Goal: Obtain resource: Download file/media

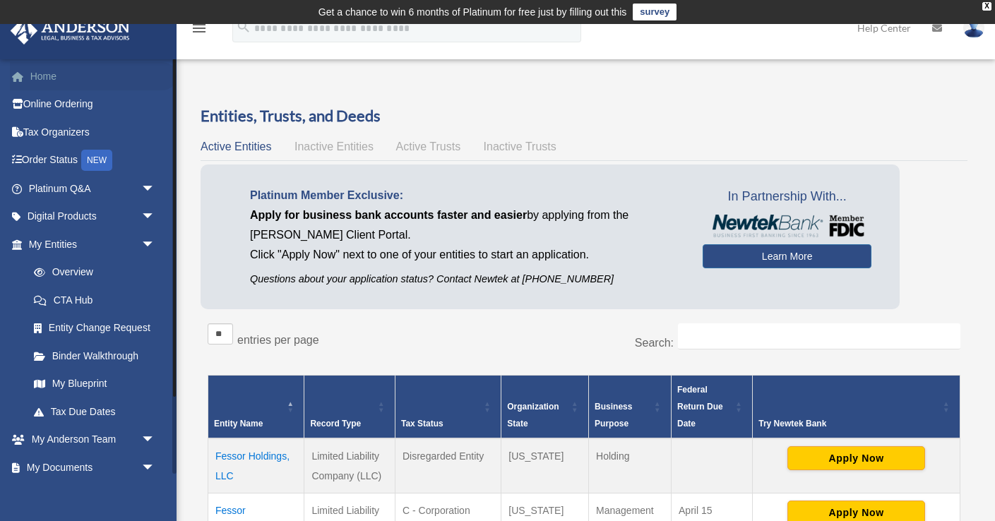
click at [97, 86] on link "Home" at bounding box center [93, 76] width 167 height 28
click at [55, 81] on link "Home" at bounding box center [93, 76] width 167 height 28
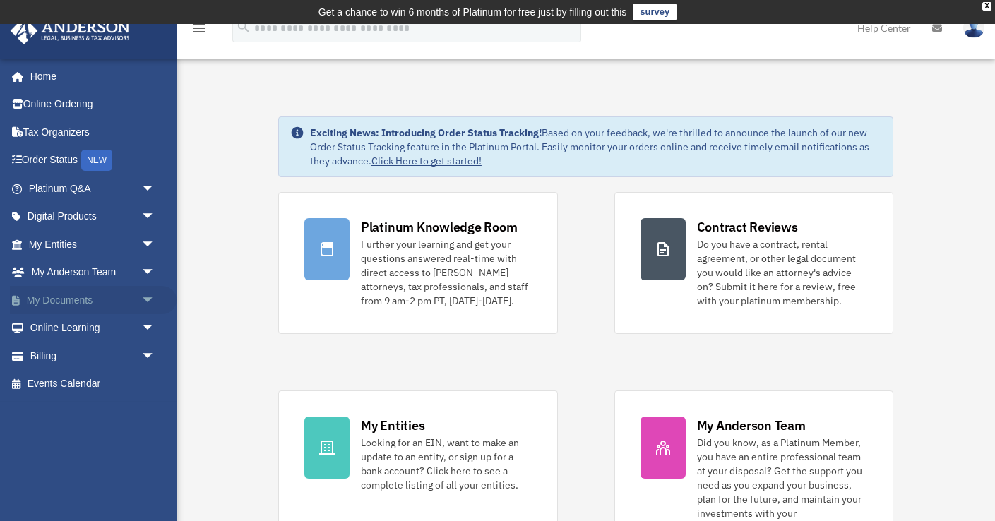
click at [145, 302] on span "arrow_drop_down" at bounding box center [155, 300] width 28 height 29
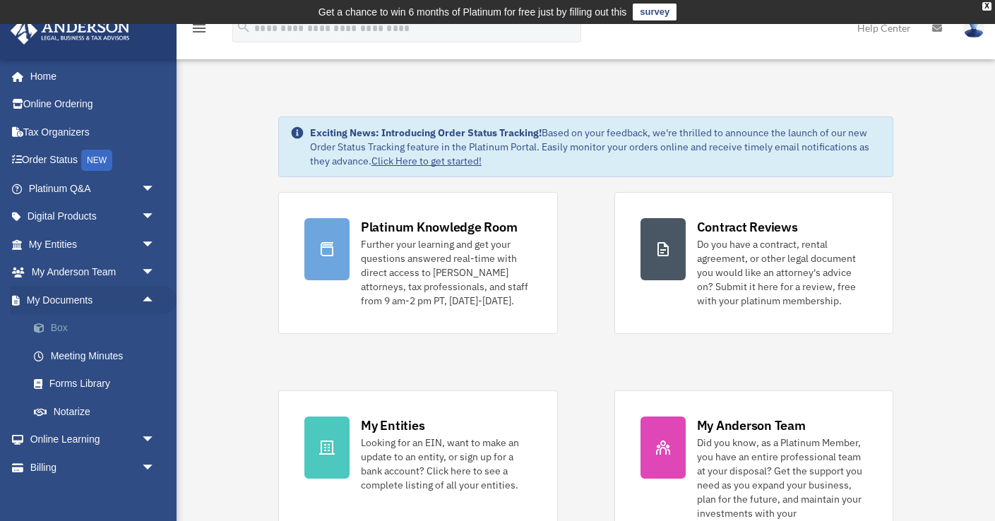
click at [117, 334] on link "Box" at bounding box center [98, 328] width 157 height 28
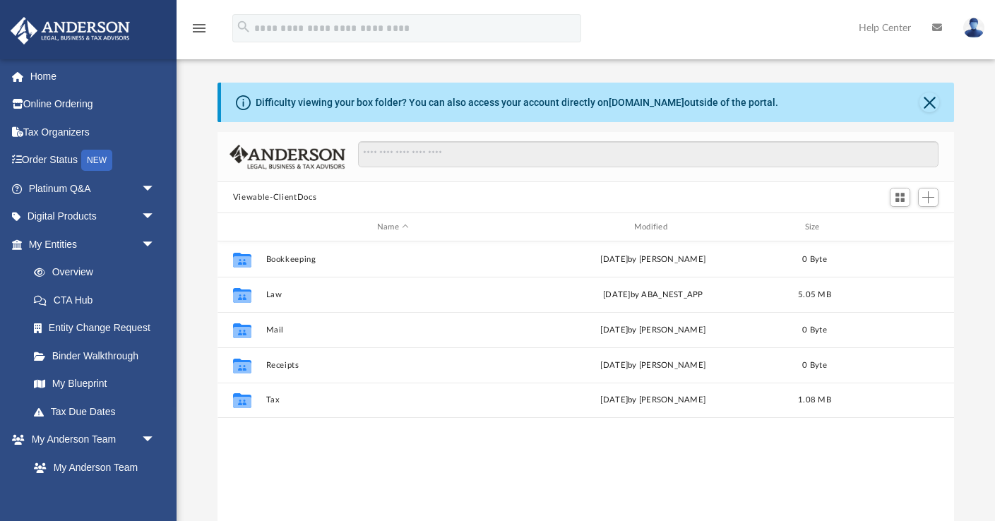
scroll to position [26, 0]
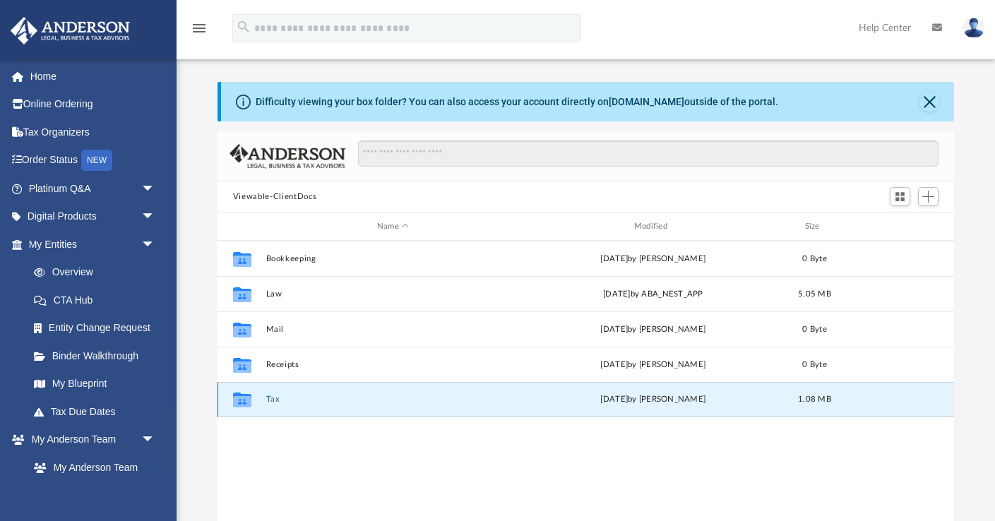
click at [272, 401] on button "Tax" at bounding box center [393, 399] width 254 height 9
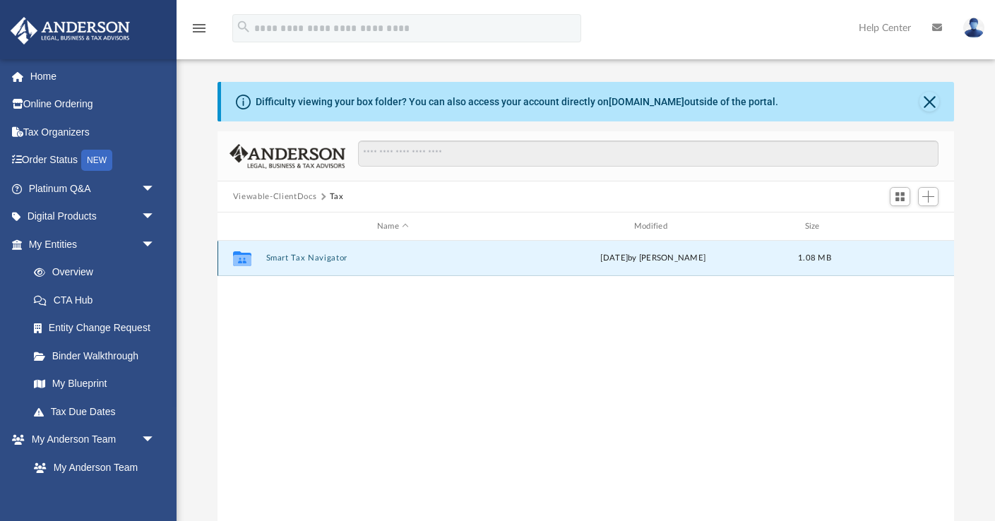
click at [283, 260] on button "Smart Tax Navigator" at bounding box center [393, 258] width 254 height 9
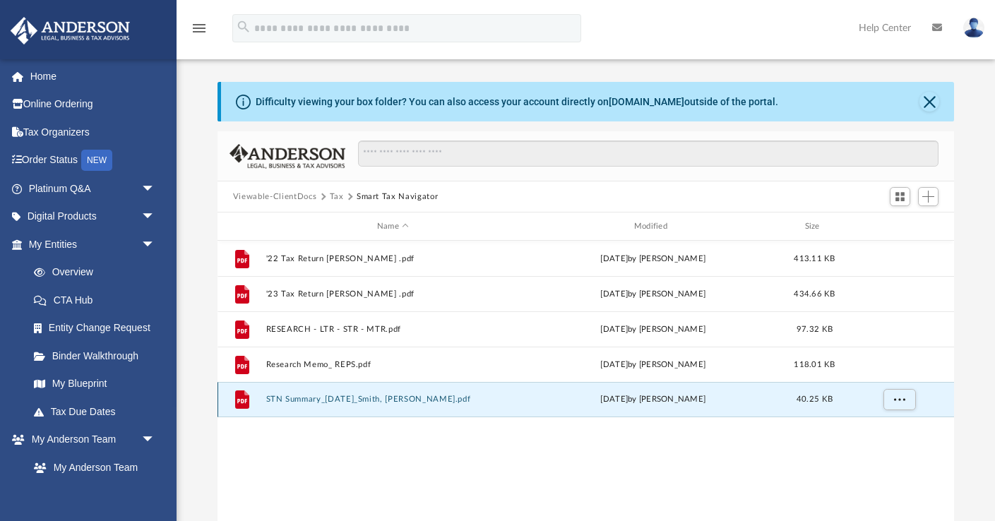
click at [326, 402] on button "STN Summary_[DATE]_Smith, [PERSON_NAME].pdf" at bounding box center [393, 399] width 254 height 9
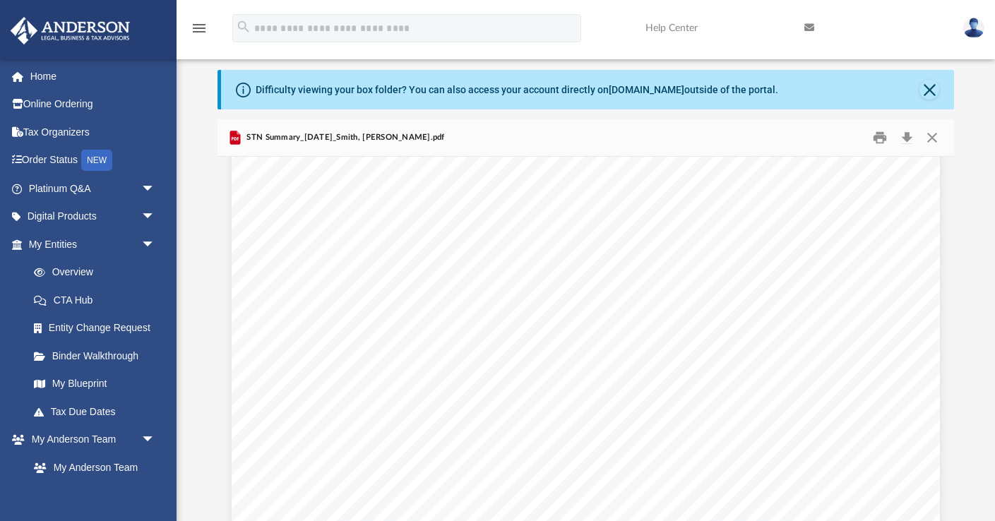
scroll to position [172, 0]
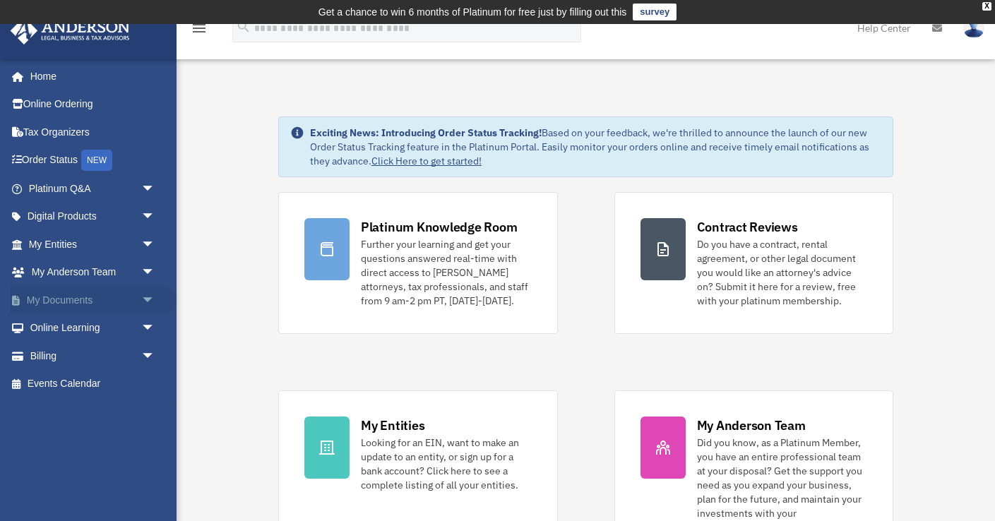
click at [146, 299] on span "arrow_drop_down" at bounding box center [155, 300] width 28 height 29
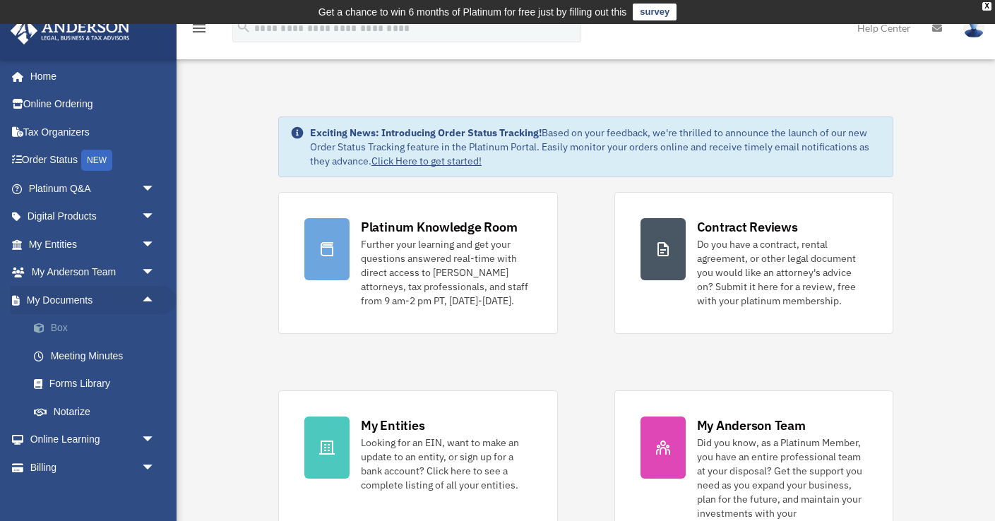
click at [115, 333] on link "Box" at bounding box center [98, 328] width 157 height 28
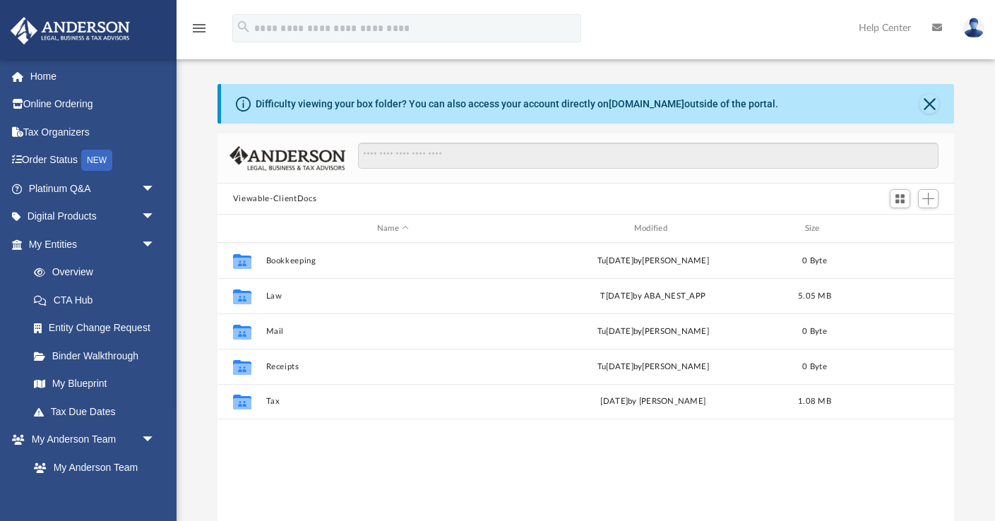
scroll to position [321, 737]
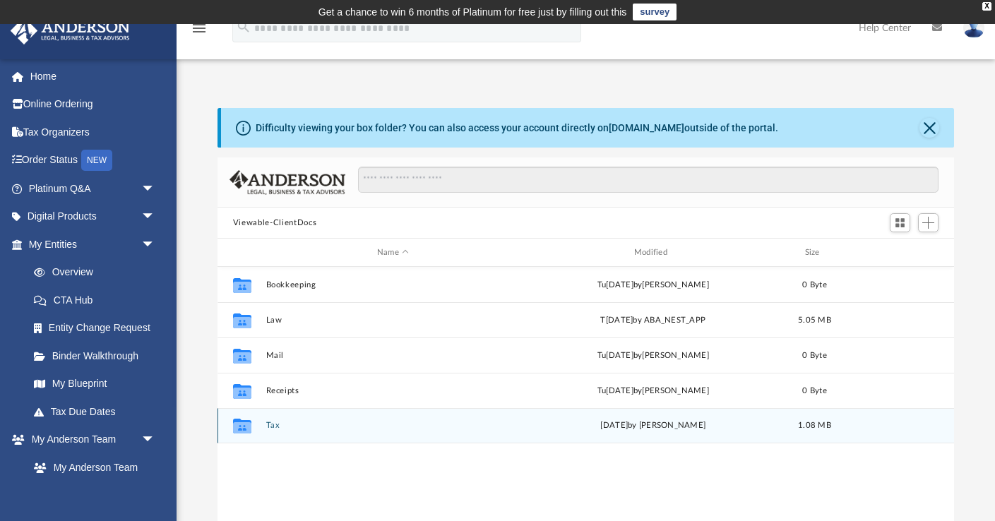
click at [245, 427] on icon "grid" at bounding box center [242, 427] width 18 height 11
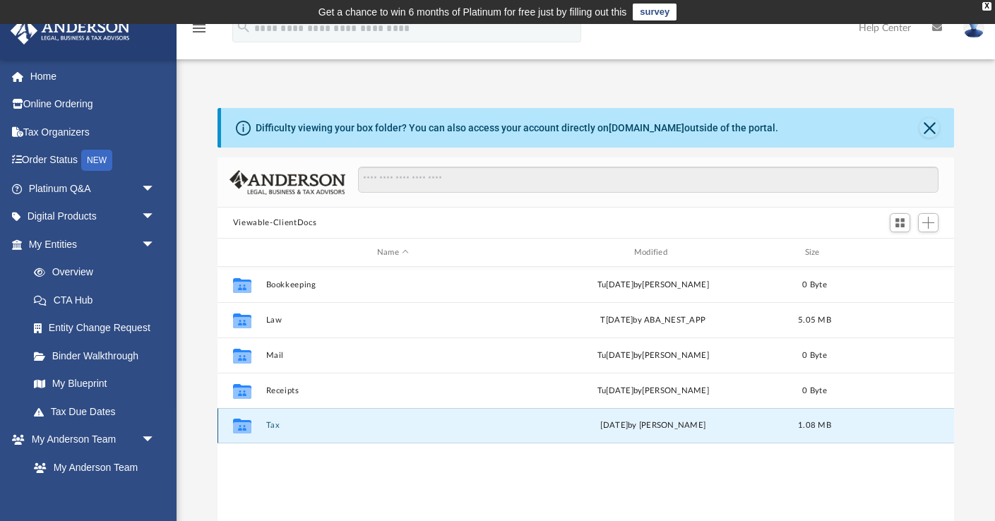
click at [276, 424] on button "Tax" at bounding box center [393, 425] width 254 height 9
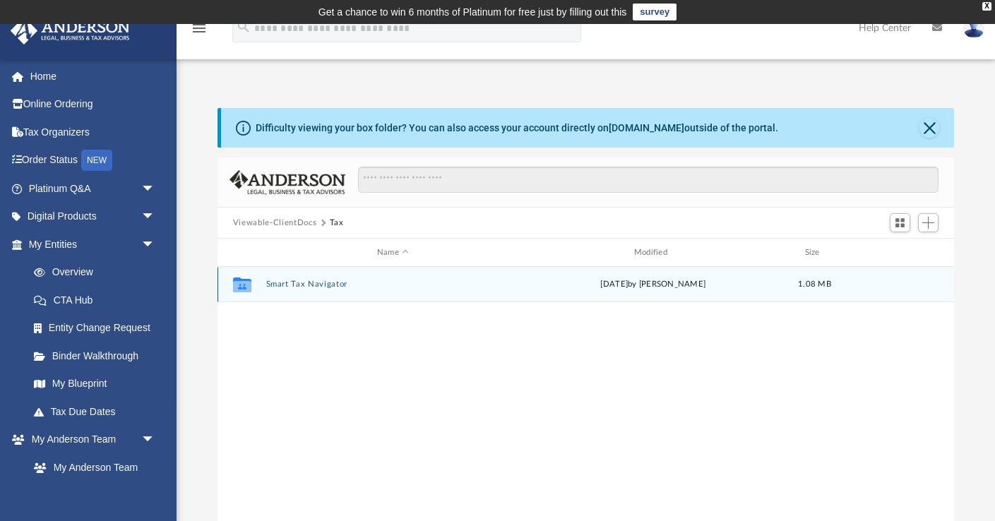
click at [321, 283] on button "Smart Tax Navigator" at bounding box center [393, 284] width 254 height 9
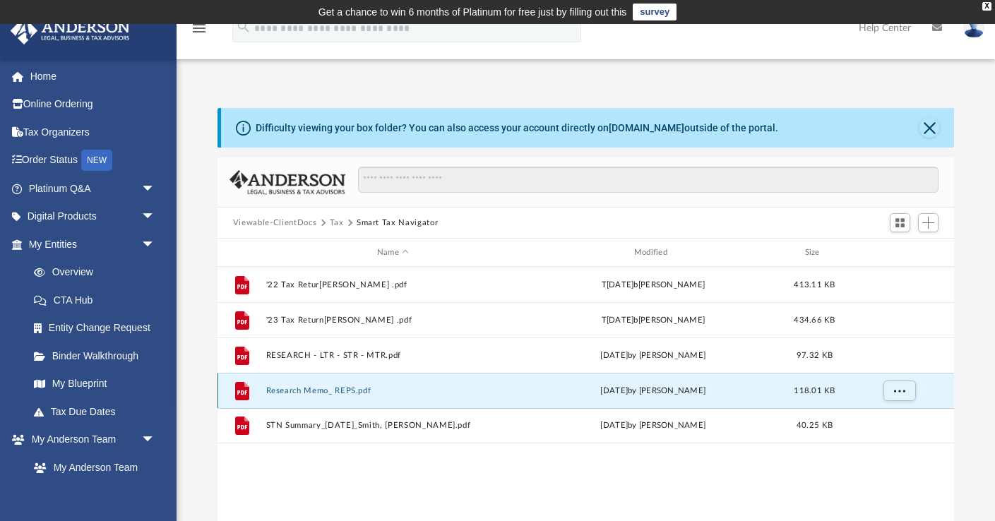
click at [327, 387] on button "Research Memo_ REPS.pdf" at bounding box center [393, 390] width 254 height 9
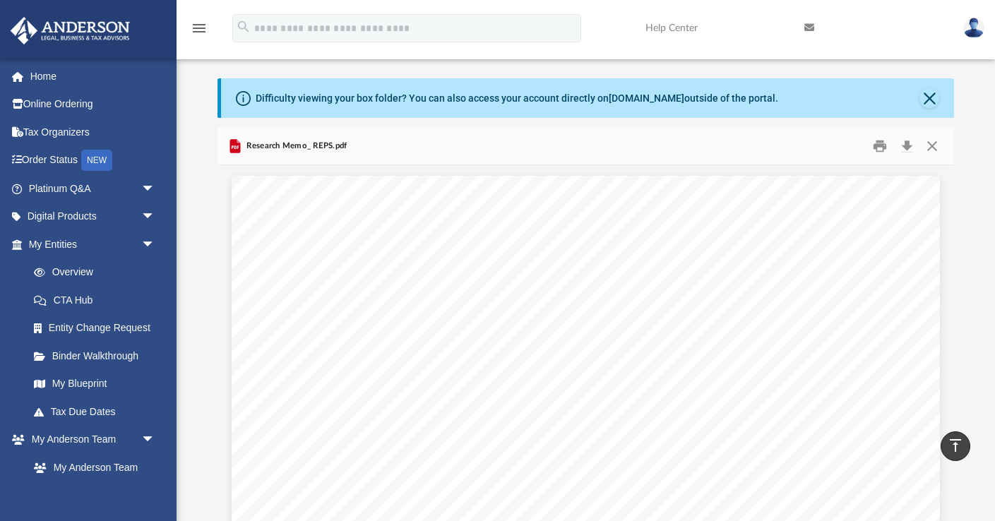
scroll to position [0, 0]
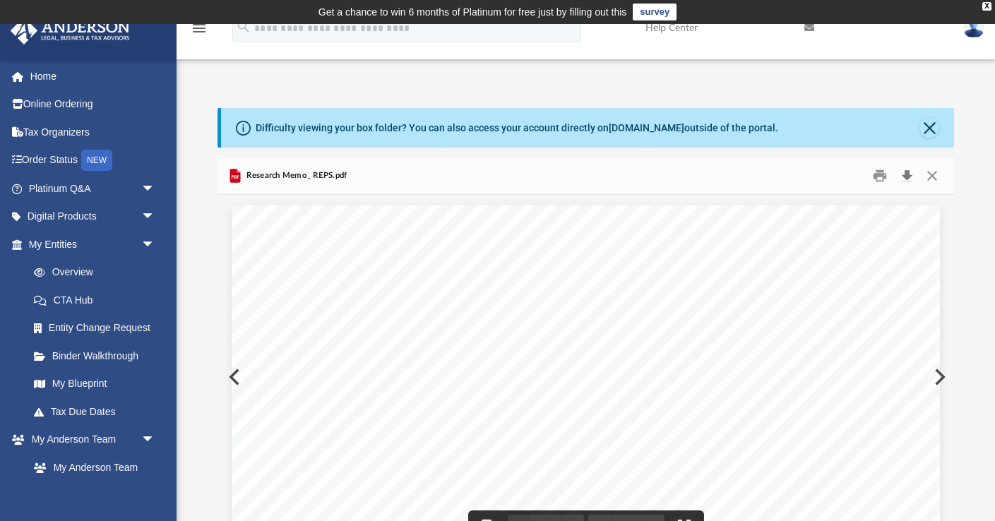
click at [908, 176] on button "Download" at bounding box center [906, 176] width 25 height 22
click at [933, 129] on button "Close" at bounding box center [930, 128] width 20 height 20
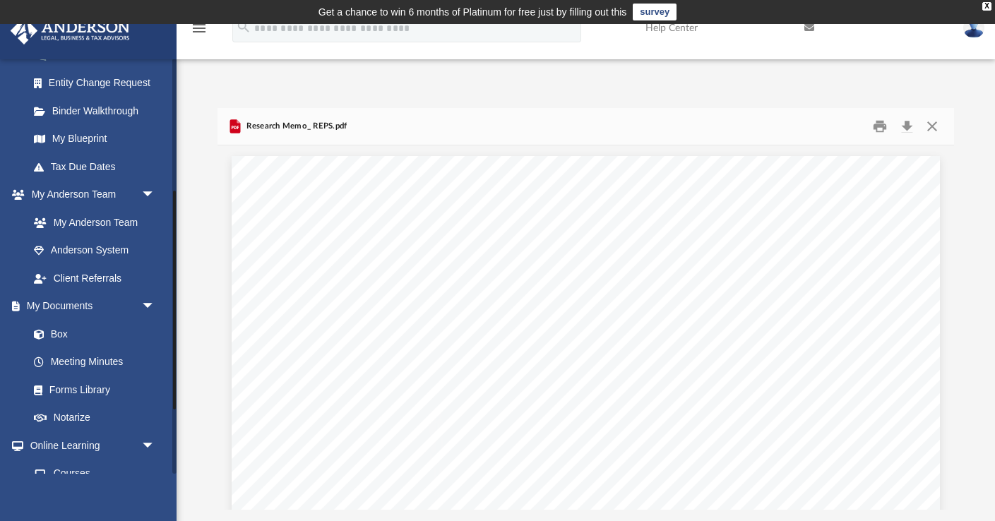
scroll to position [251, 0]
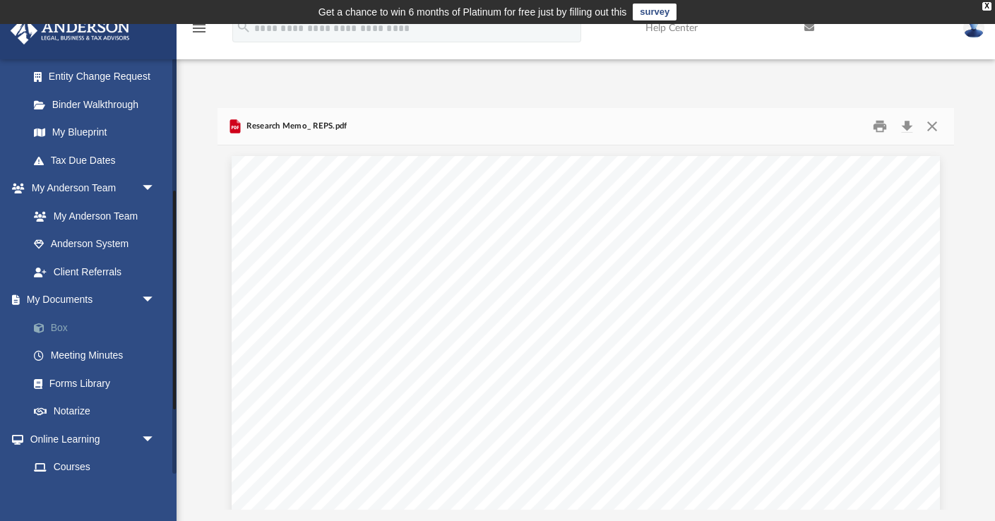
click at [77, 321] on link "Box" at bounding box center [98, 328] width 157 height 28
click at [54, 330] on link "Box" at bounding box center [98, 328] width 157 height 28
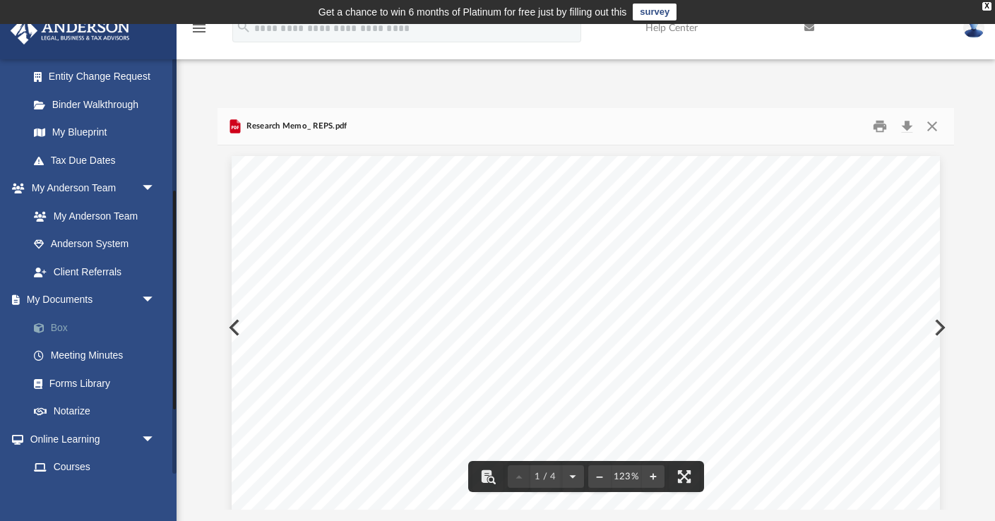
click at [54, 324] on link "Box" at bounding box center [98, 328] width 157 height 28
click at [234, 325] on div "                                             …" at bounding box center [586, 479] width 708 height 917
click at [232, 325] on div "                                             …" at bounding box center [586, 479] width 708 height 917
click at [942, 331] on button "Preview" at bounding box center [938, 328] width 31 height 40
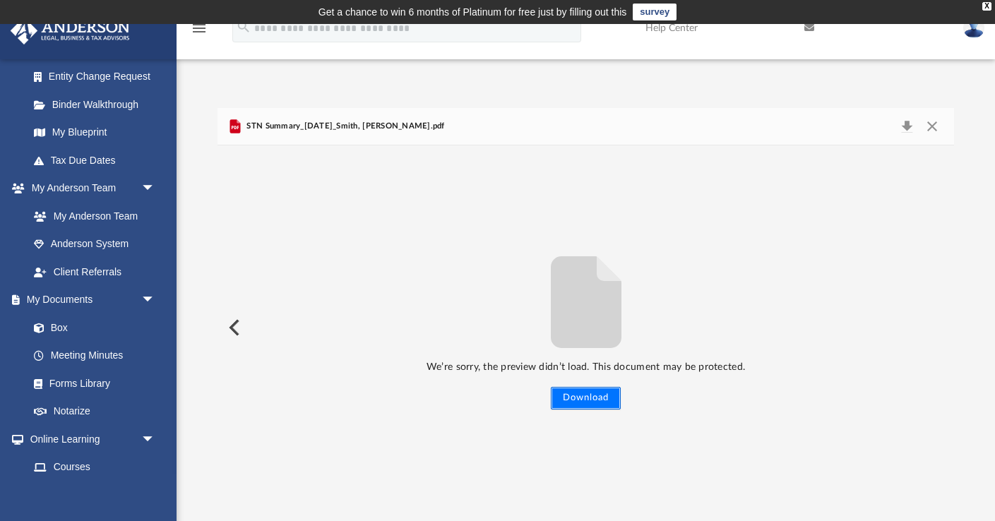
click at [589, 403] on button "Download" at bounding box center [586, 398] width 70 height 23
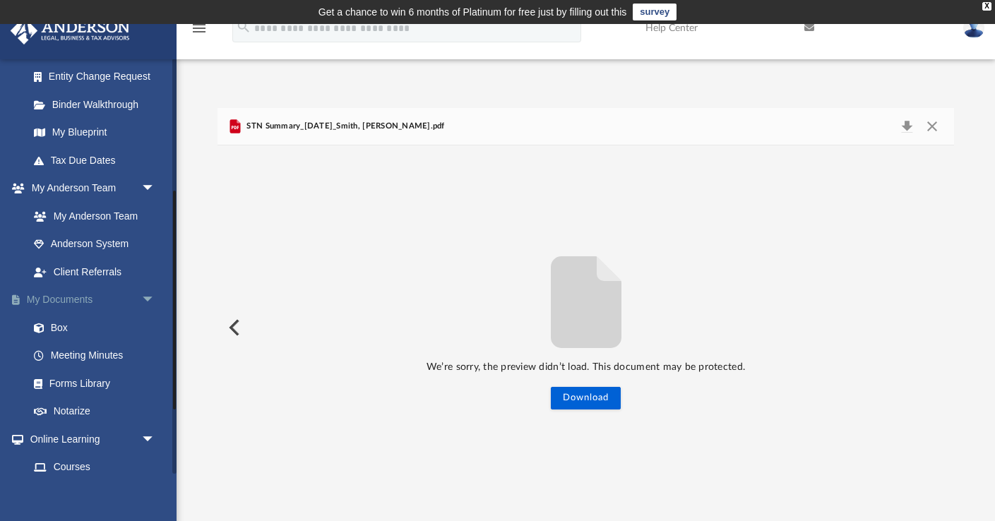
click at [68, 304] on link "My Documents arrow_drop_down" at bounding box center [93, 300] width 167 height 28
click at [69, 303] on link "My Documents arrow_drop_down" at bounding box center [93, 300] width 167 height 28
click at [65, 350] on link "Meeting Minutes" at bounding box center [98, 356] width 157 height 28
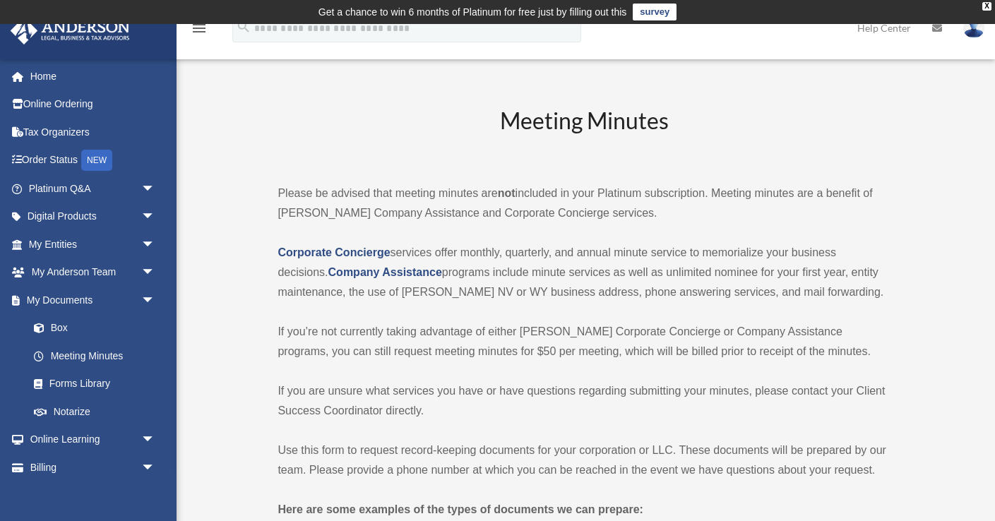
scroll to position [1, 0]
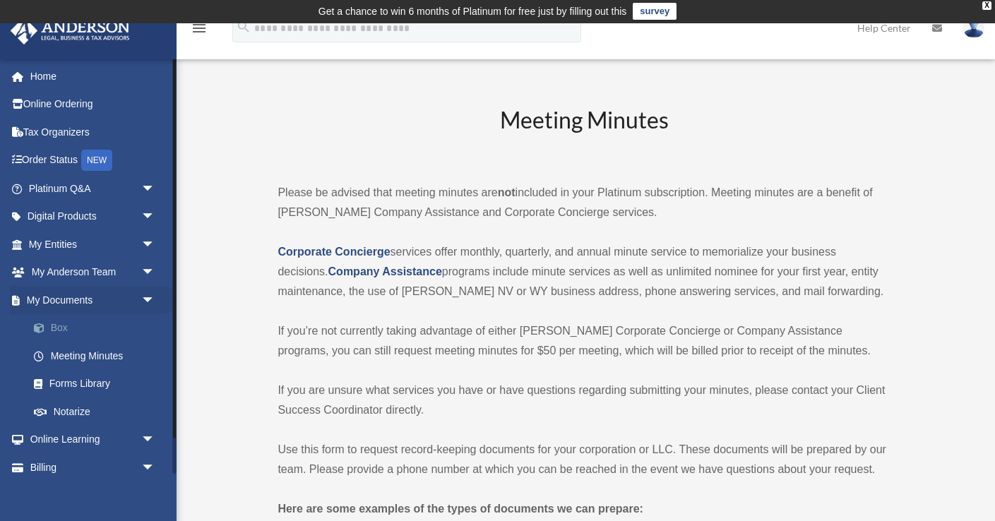
click at [63, 326] on link "Box" at bounding box center [98, 328] width 157 height 28
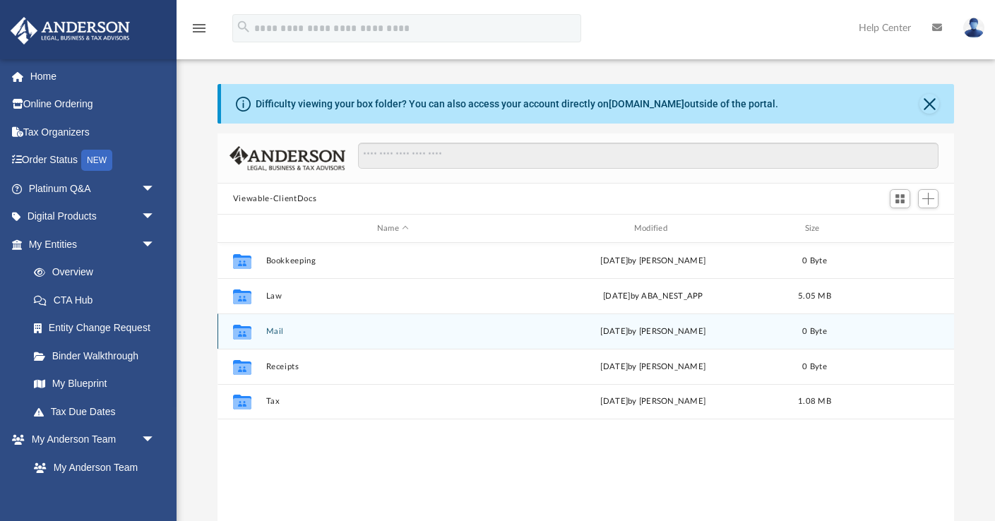
scroll to position [321, 737]
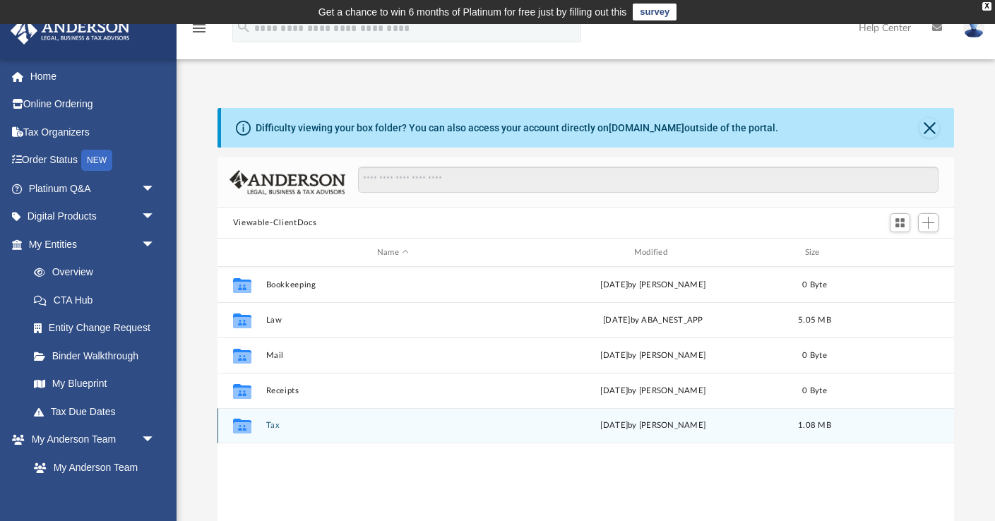
click at [241, 429] on icon "grid" at bounding box center [242, 426] width 18 height 15
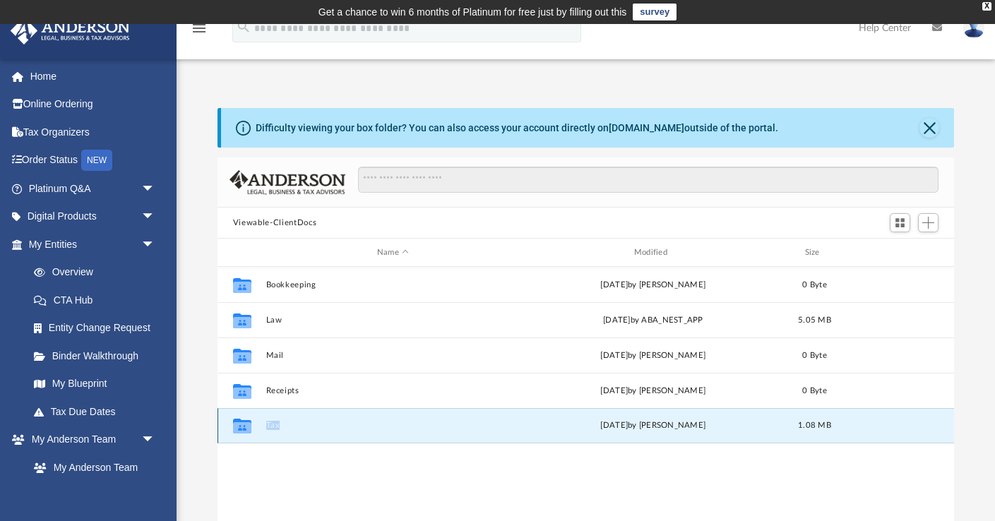
click at [241, 429] on icon "grid" at bounding box center [242, 426] width 18 height 15
click at [275, 428] on button "Tax" at bounding box center [393, 425] width 254 height 9
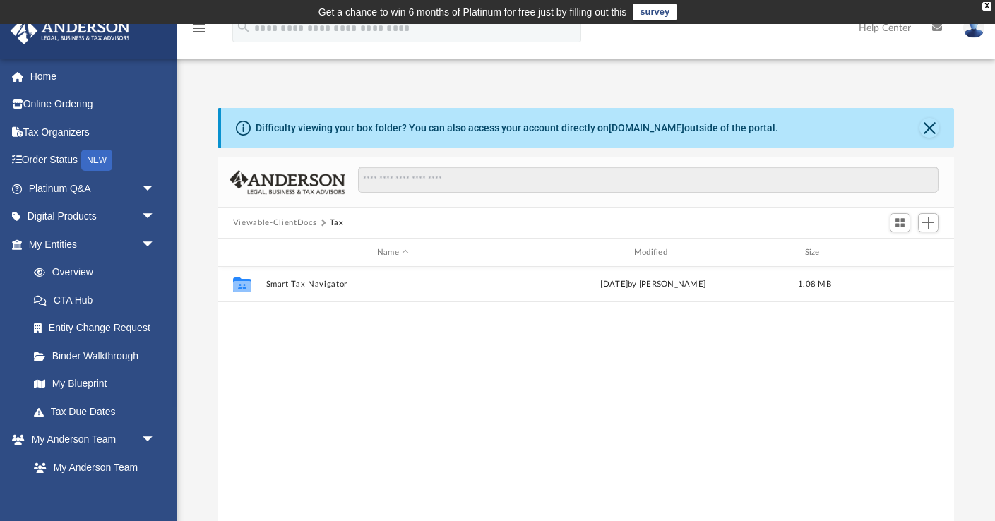
click at [275, 428] on div "Collaborated Folder Smart Tax Navigator Tue Sep 23 2025 by Debra Napier 1.08 MB" at bounding box center [586, 413] width 737 height 293
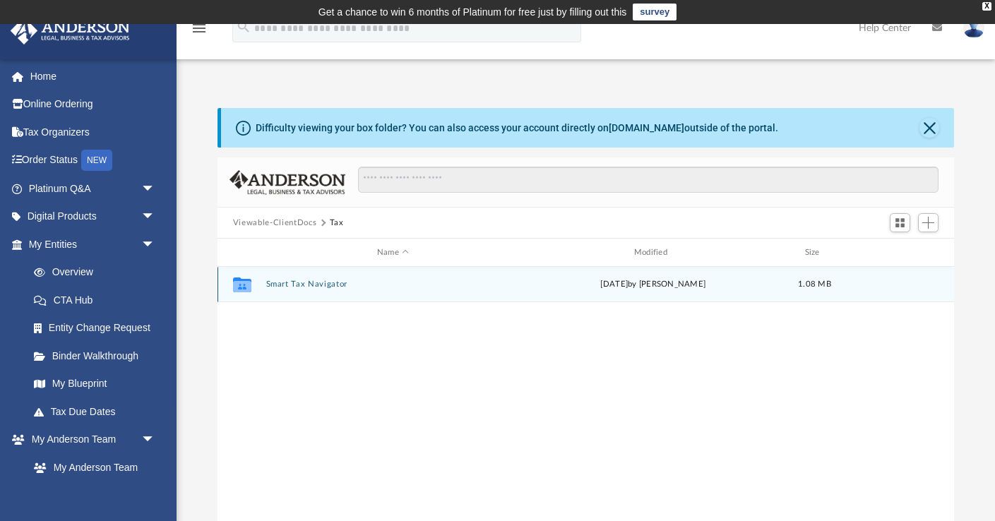
click at [277, 284] on button "Smart Tax Navigator" at bounding box center [393, 284] width 254 height 9
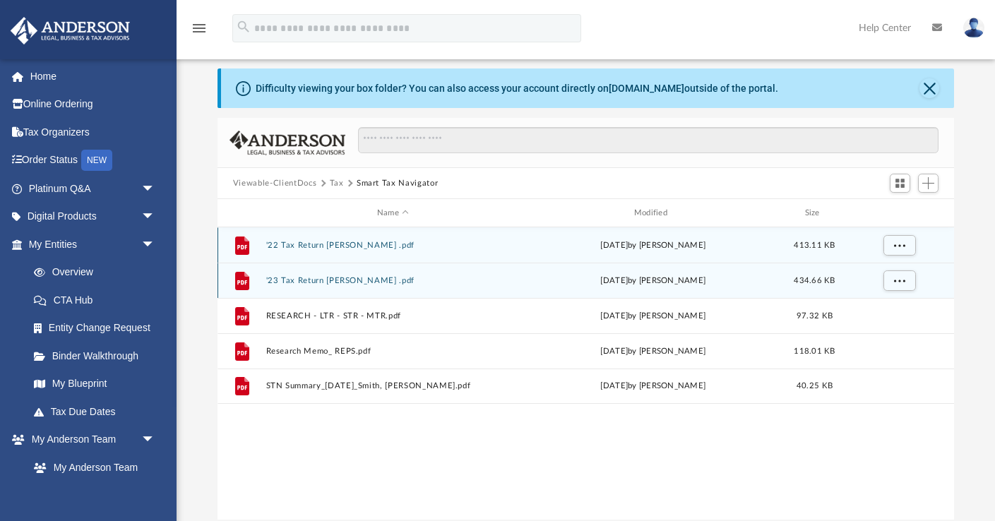
scroll to position [41, 0]
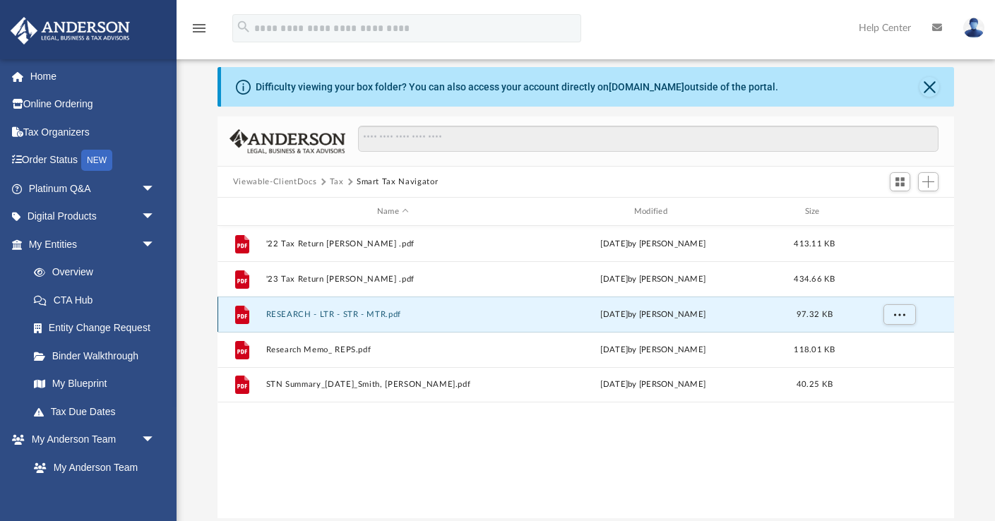
click at [376, 316] on button "RESEARCH - LTR - STR - MTR.pdf" at bounding box center [393, 314] width 254 height 9
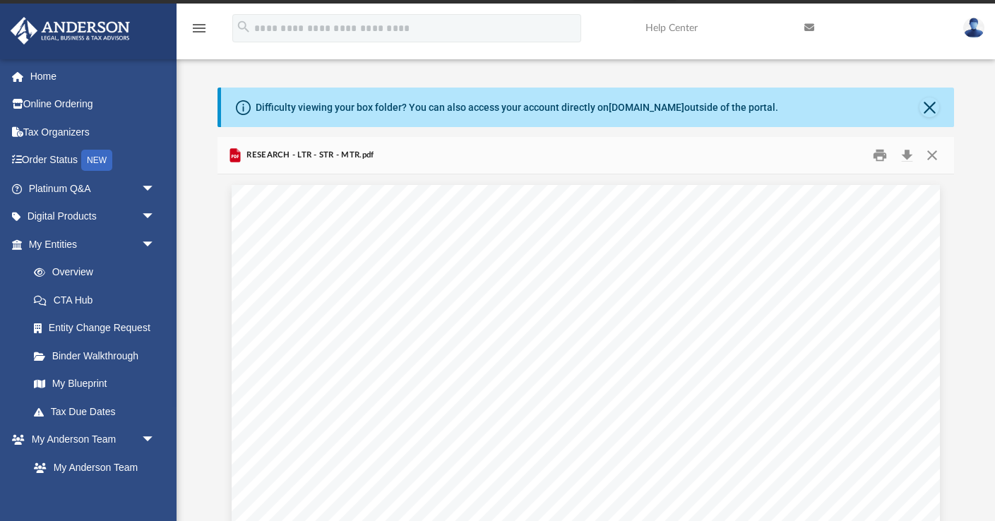
scroll to position [0, 0]
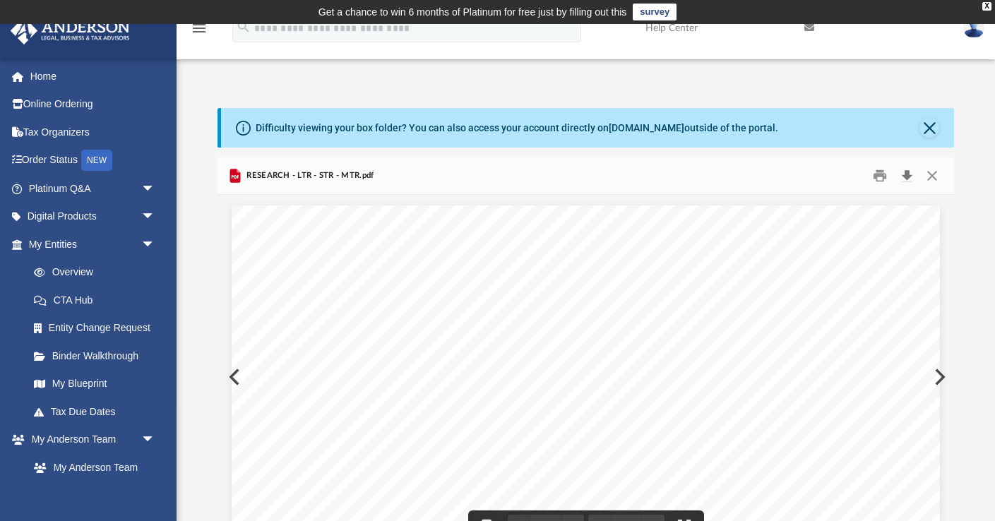
click at [902, 179] on button "Download" at bounding box center [906, 176] width 25 height 22
click at [97, 301] on link "CTA Hub" at bounding box center [98, 300] width 157 height 28
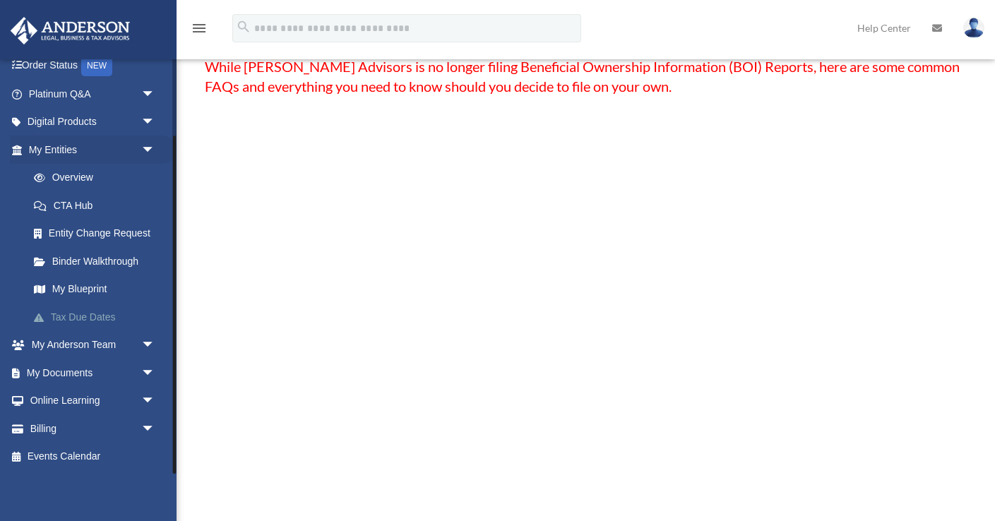
scroll to position [157, 0]
click at [124, 373] on link "My Documents arrow_drop_down" at bounding box center [93, 373] width 167 height 28
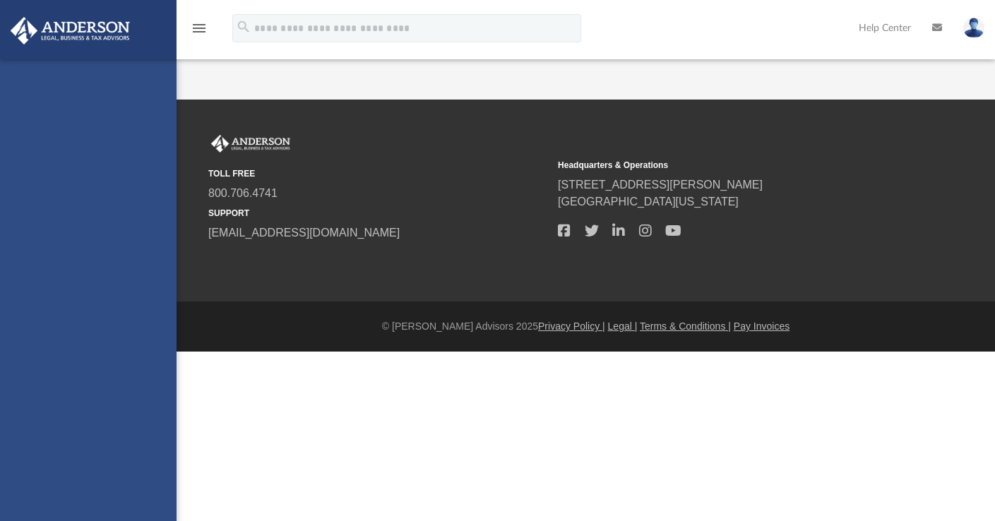
click at [148, 375] on div "[EMAIL_ADDRESS][DOMAIN_NAME] Sign Out [EMAIL_ADDRESS][DOMAIN_NAME] Home Online …" at bounding box center [88, 319] width 177 height 521
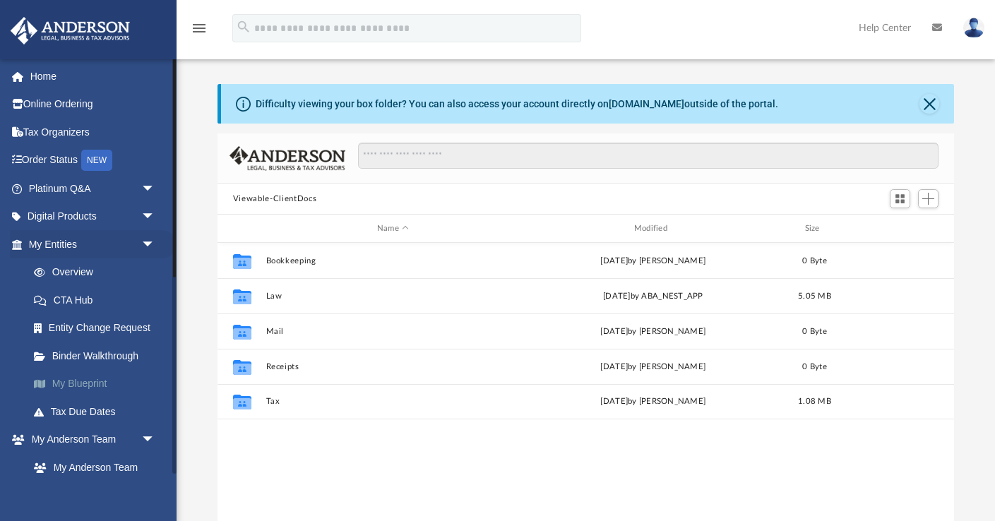
scroll to position [321, 737]
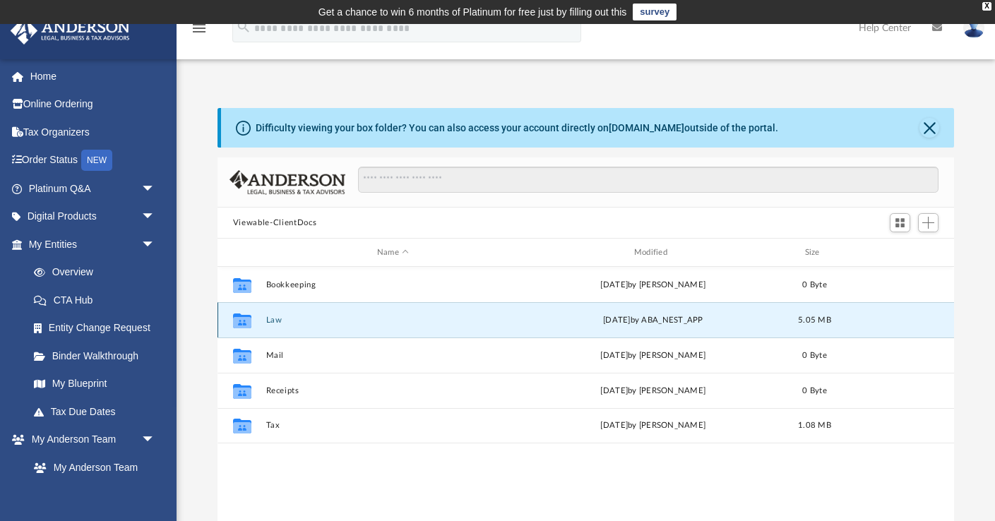
click at [276, 320] on button "Law" at bounding box center [393, 320] width 254 height 9
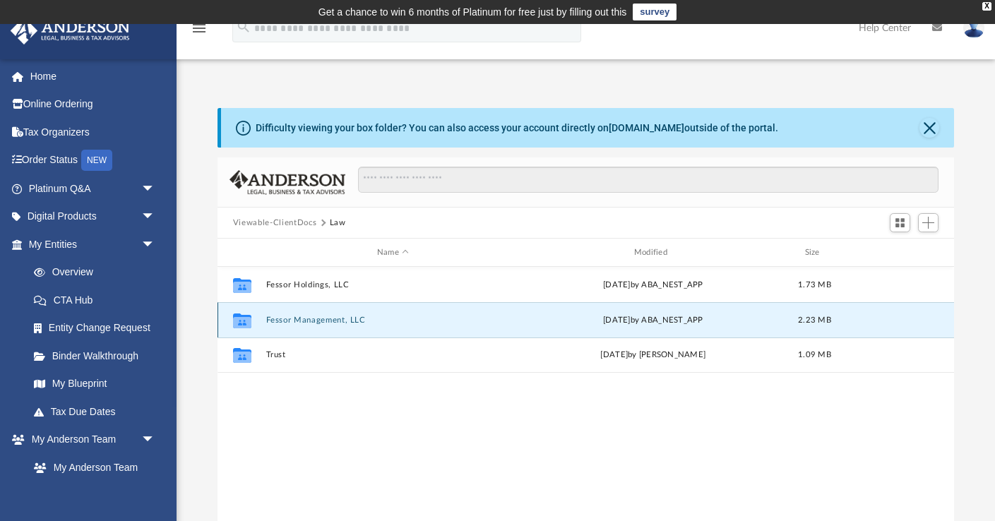
click at [287, 319] on button "Fessor Management, LLC" at bounding box center [393, 320] width 254 height 9
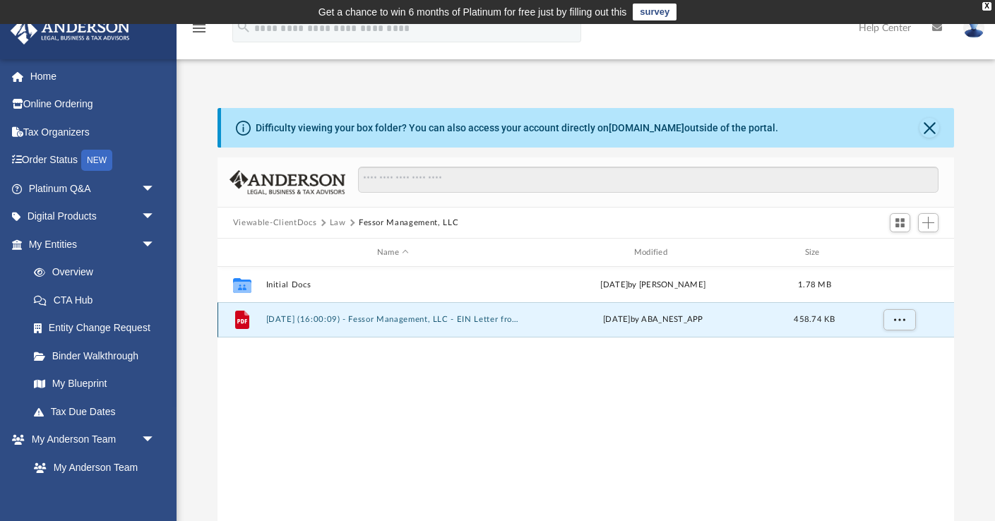
click at [299, 320] on button "[DATE] (16:00:09) - Fessor Management, LLC - EIN Letter from IRS.pdf" at bounding box center [393, 319] width 254 height 9
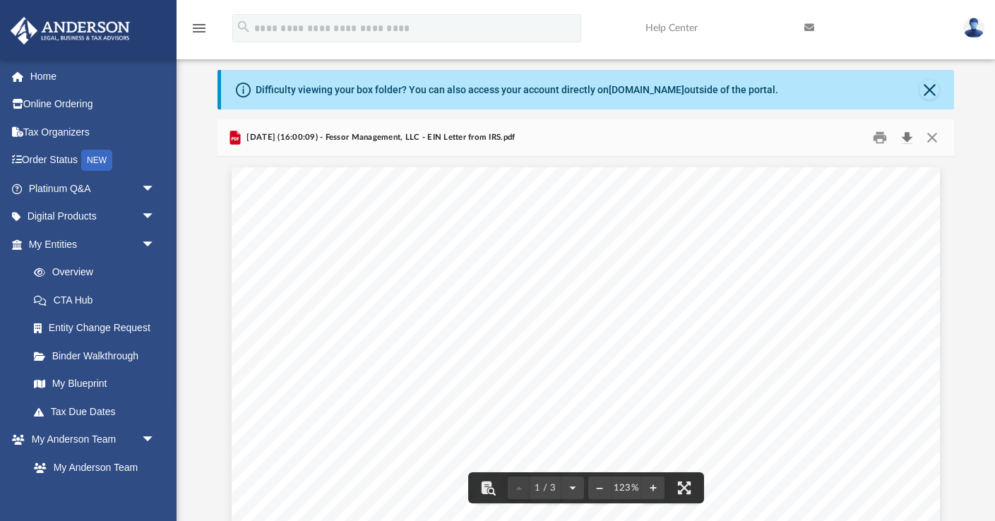
click at [908, 141] on button "Download" at bounding box center [906, 138] width 25 height 22
click at [210, 331] on div "Difficulty viewing your box folder? You can also access your account directly o…" at bounding box center [586, 295] width 819 height 451
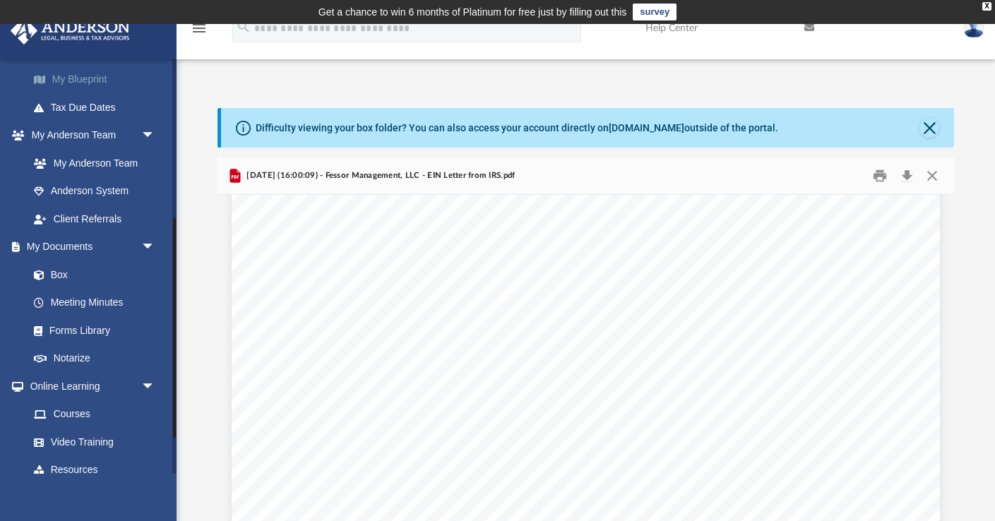
scroll to position [307, 0]
click at [66, 277] on link "Box" at bounding box center [98, 272] width 157 height 28
click at [71, 302] on link "Meeting Minutes" at bounding box center [98, 301] width 157 height 28
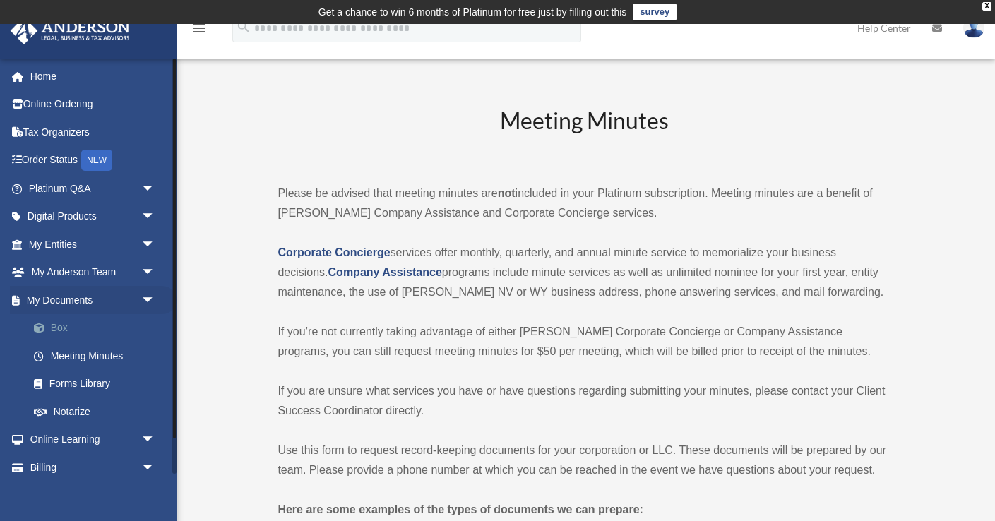
click at [64, 330] on link "Box" at bounding box center [98, 328] width 157 height 28
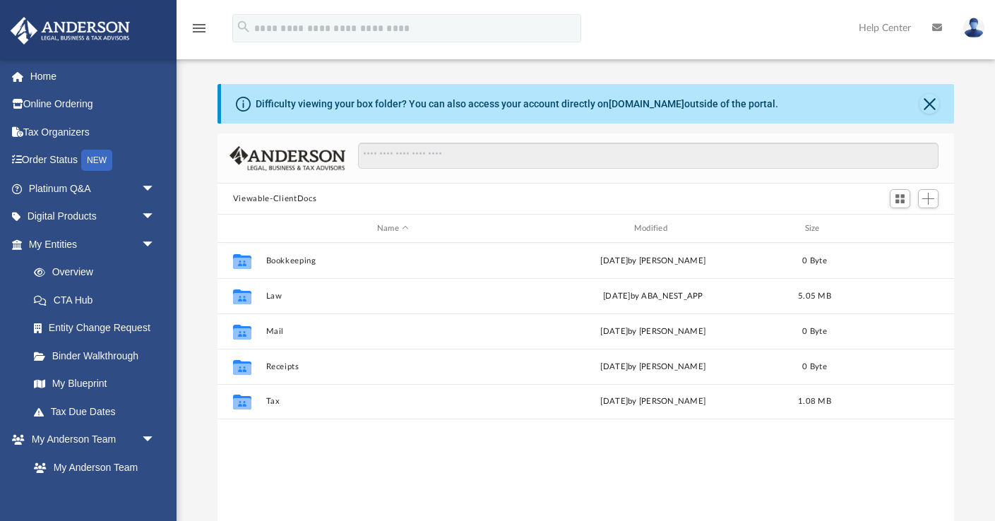
scroll to position [321, 737]
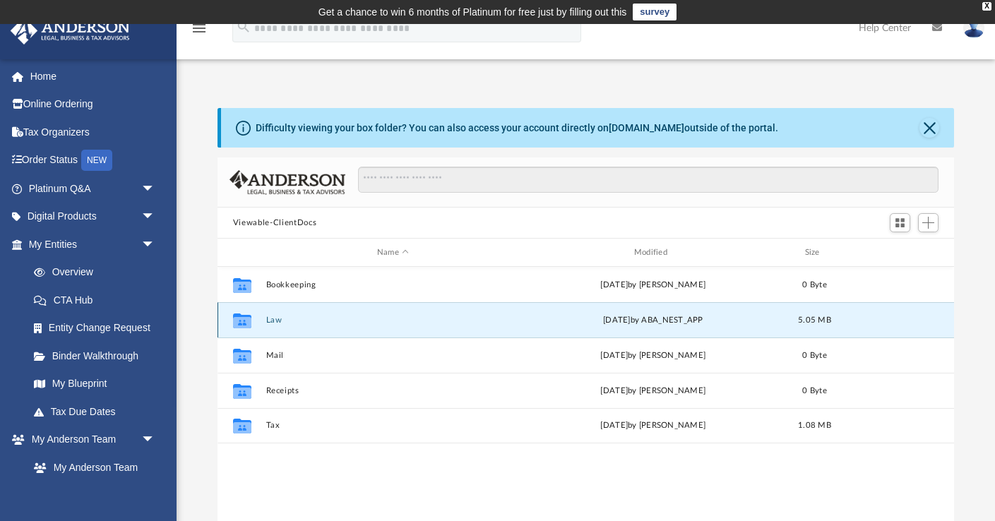
click at [272, 319] on button "Law" at bounding box center [393, 320] width 254 height 9
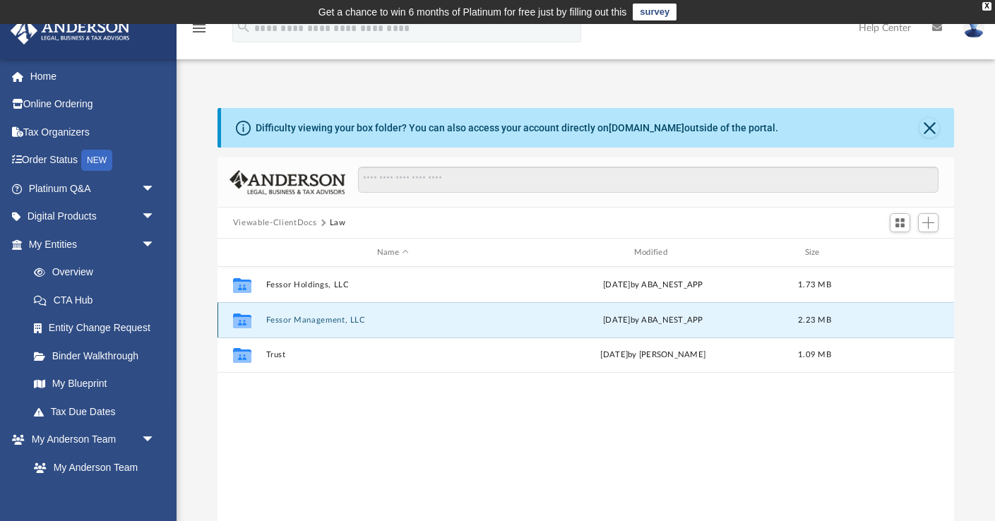
click at [273, 319] on button "Fessor Management, LLC" at bounding box center [393, 320] width 254 height 9
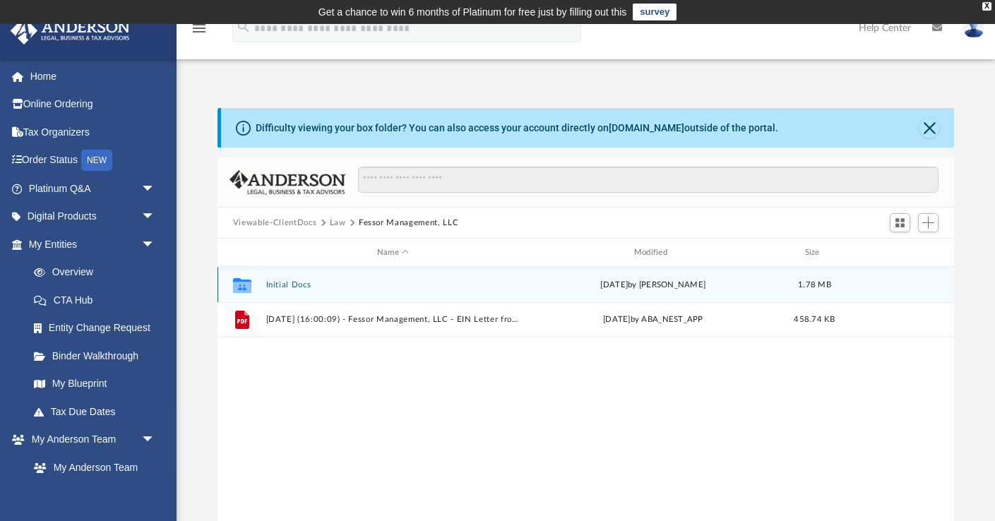
click at [274, 286] on button "Initial Docs" at bounding box center [393, 284] width 254 height 9
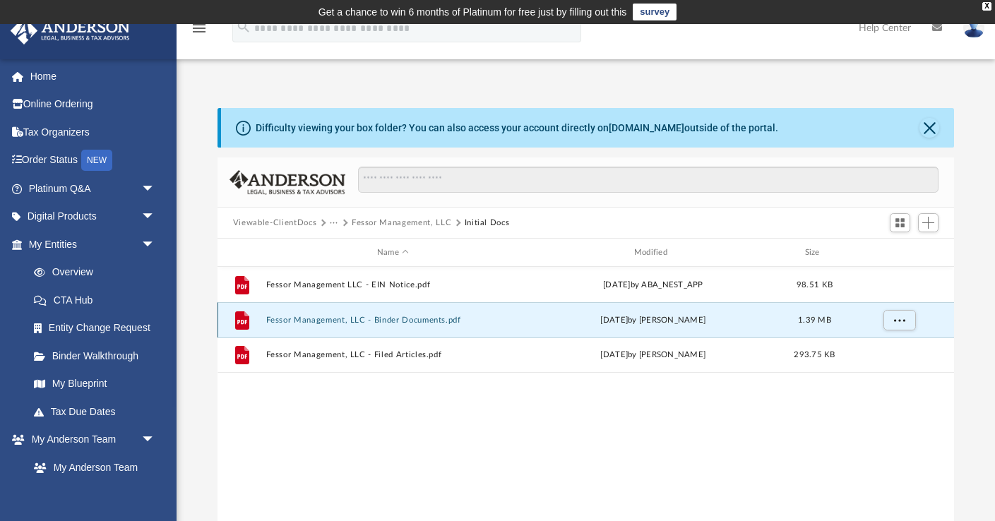
click at [277, 317] on button "Fessor Management, LLC - Binder Documents.pdf" at bounding box center [393, 320] width 254 height 9
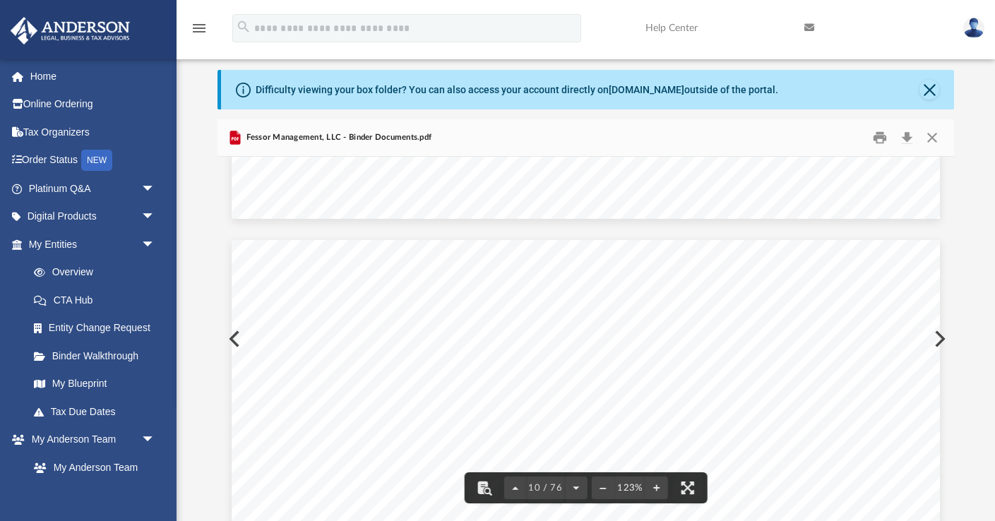
scroll to position [8300, 0]
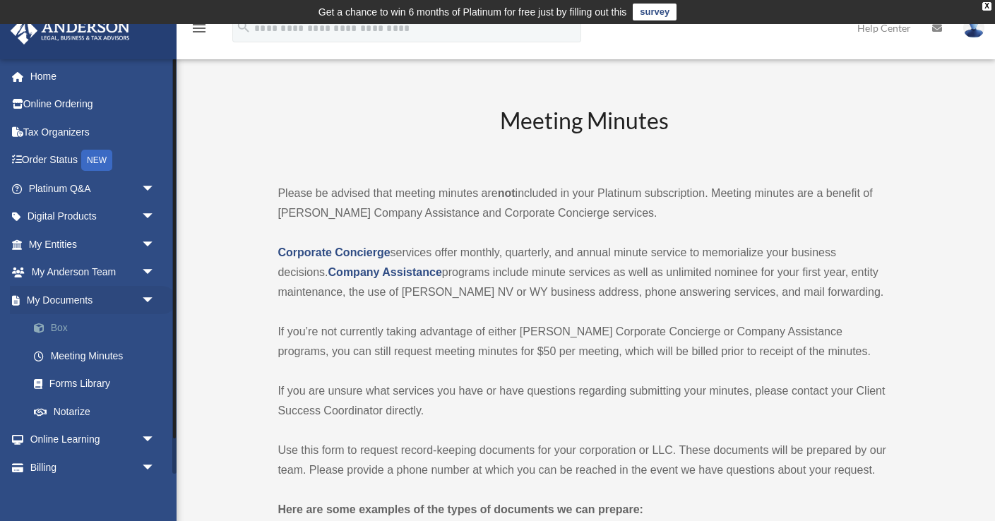
click at [66, 327] on link "Box" at bounding box center [98, 328] width 157 height 28
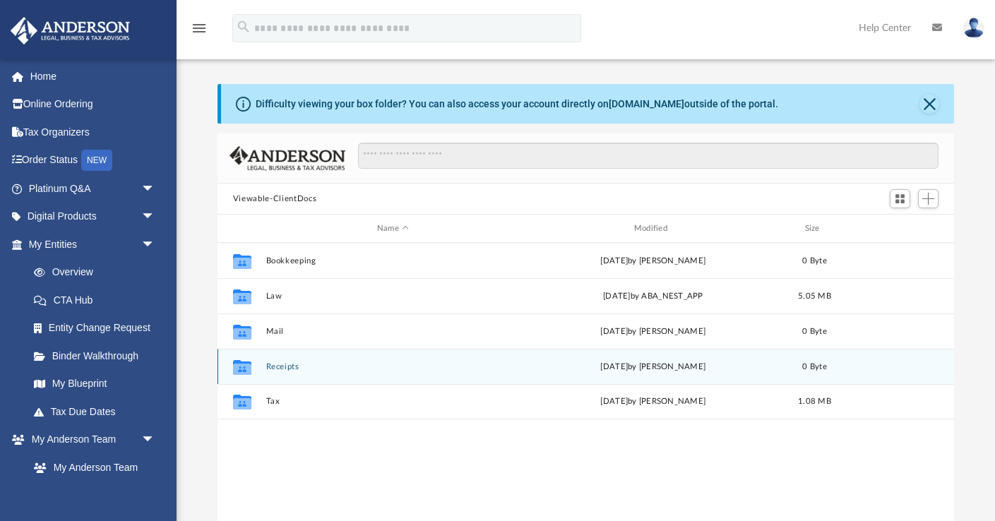
scroll to position [321, 737]
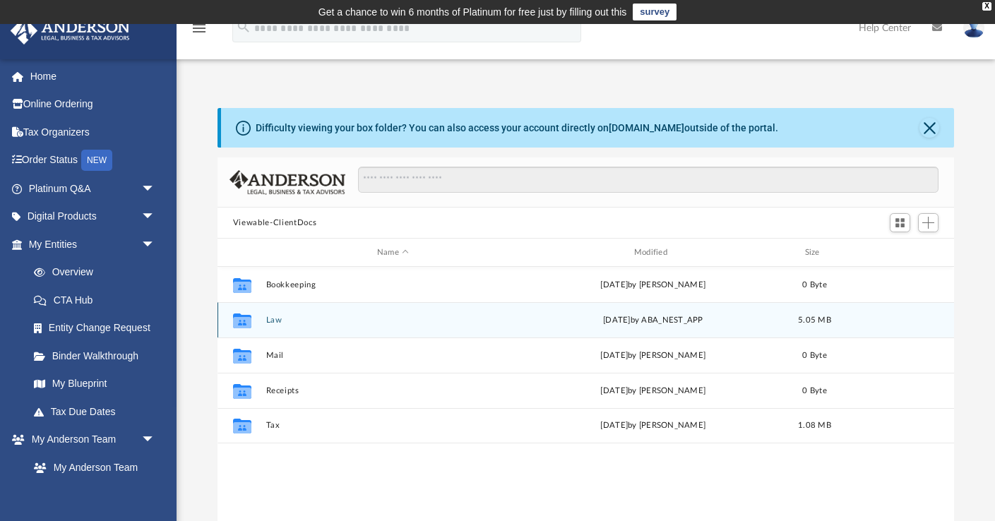
click at [270, 321] on button "Law" at bounding box center [393, 320] width 254 height 9
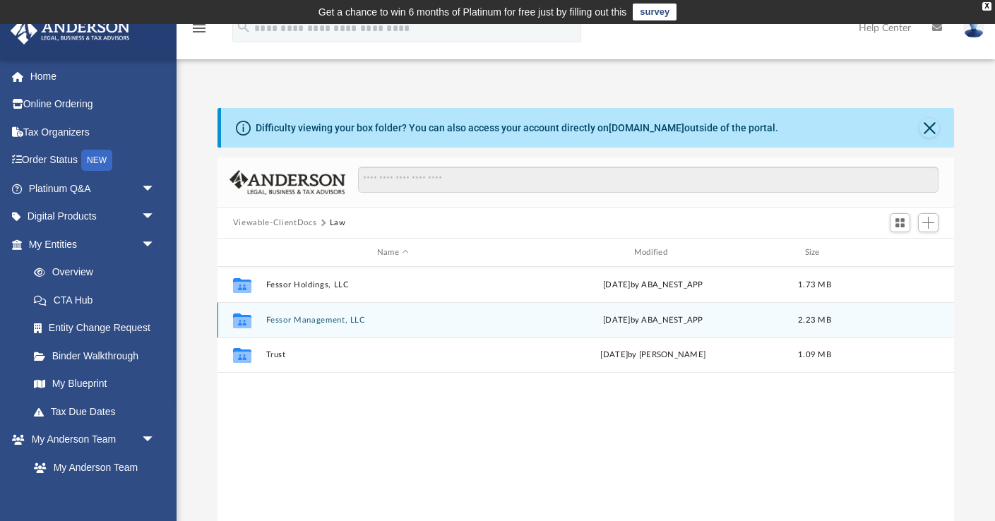
click at [270, 321] on button "Fessor Management, LLC" at bounding box center [393, 320] width 254 height 9
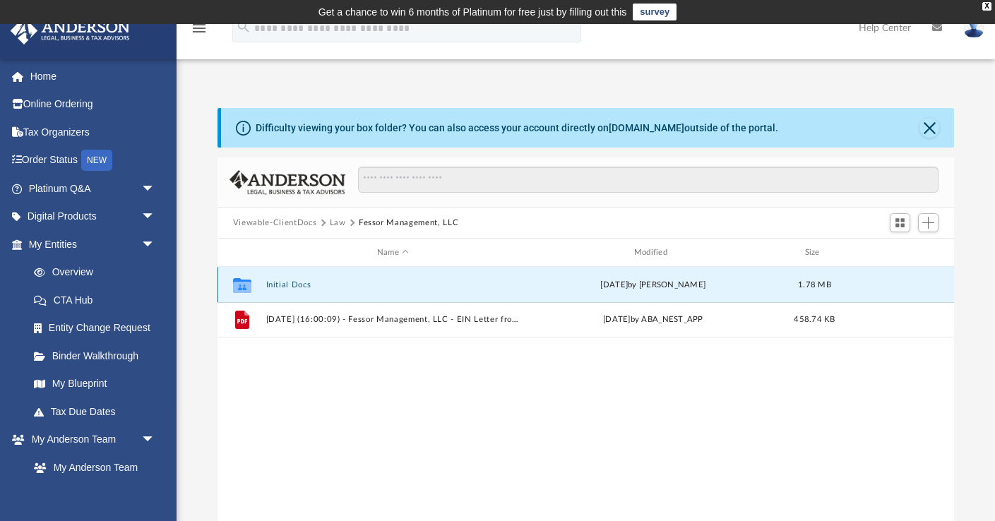
click at [280, 286] on button "Initial Docs" at bounding box center [393, 284] width 254 height 9
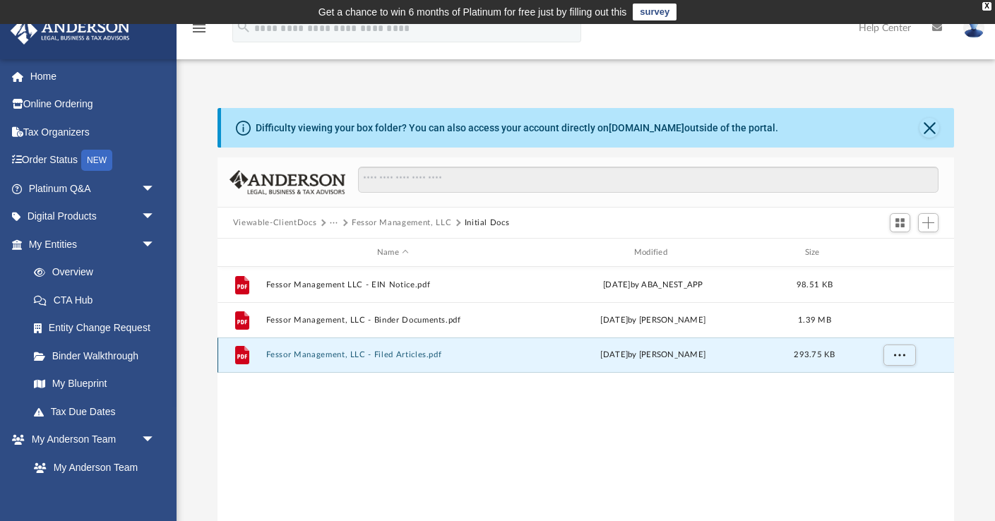
click at [338, 352] on button "Fessor Management, LLC - Filed Articles.pdf" at bounding box center [393, 354] width 254 height 9
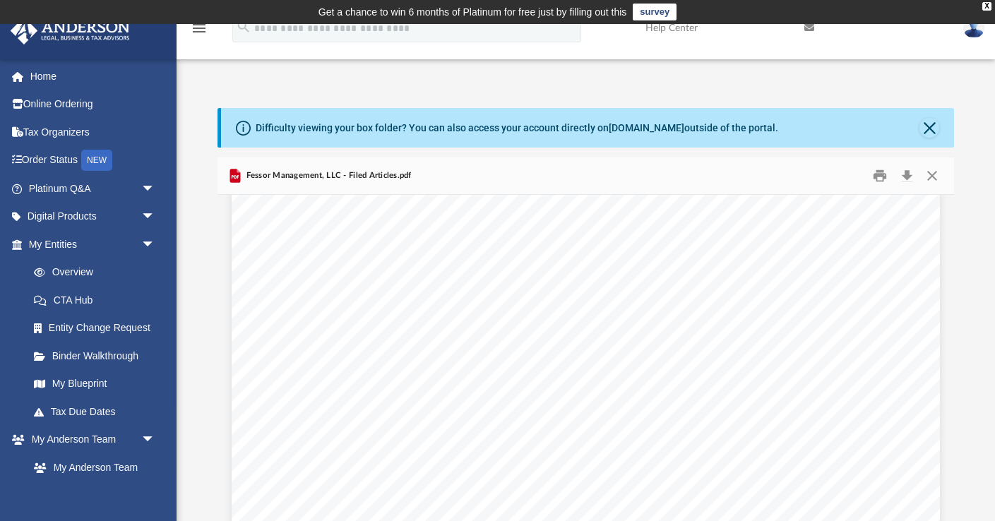
scroll to position [1906, 0]
click at [905, 177] on button "Download" at bounding box center [906, 176] width 25 height 22
click at [932, 131] on button "Close" at bounding box center [930, 128] width 20 height 20
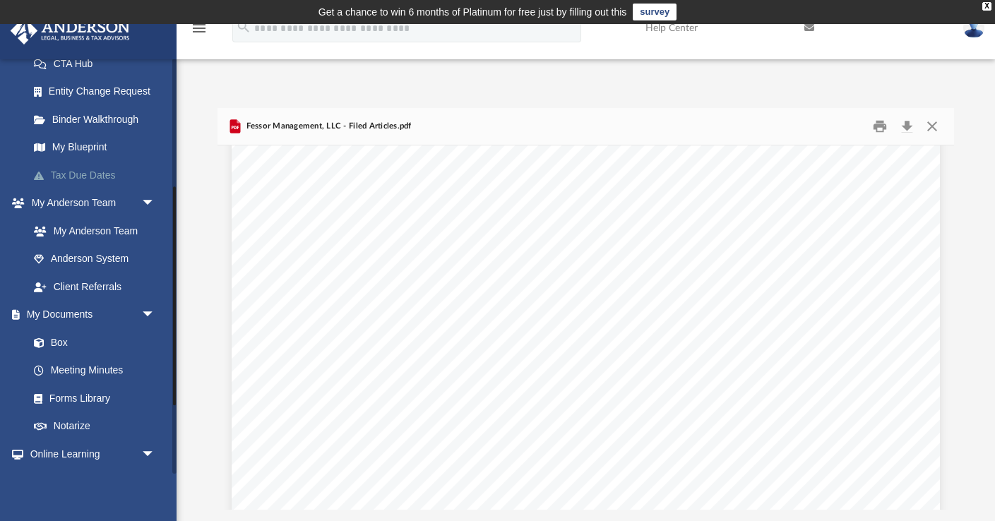
scroll to position [374, 0]
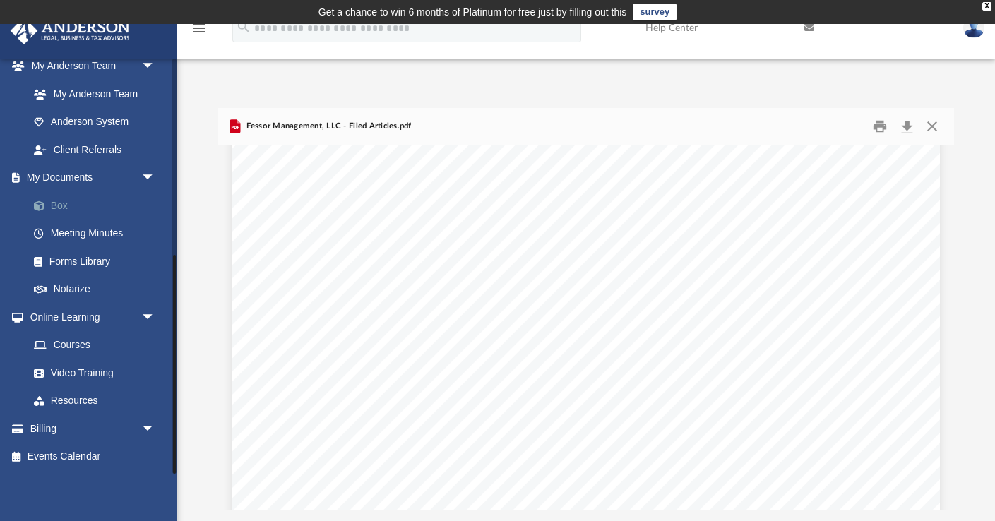
click at [83, 205] on link "Box" at bounding box center [98, 205] width 157 height 28
click at [88, 247] on link "Forms Library" at bounding box center [98, 261] width 157 height 28
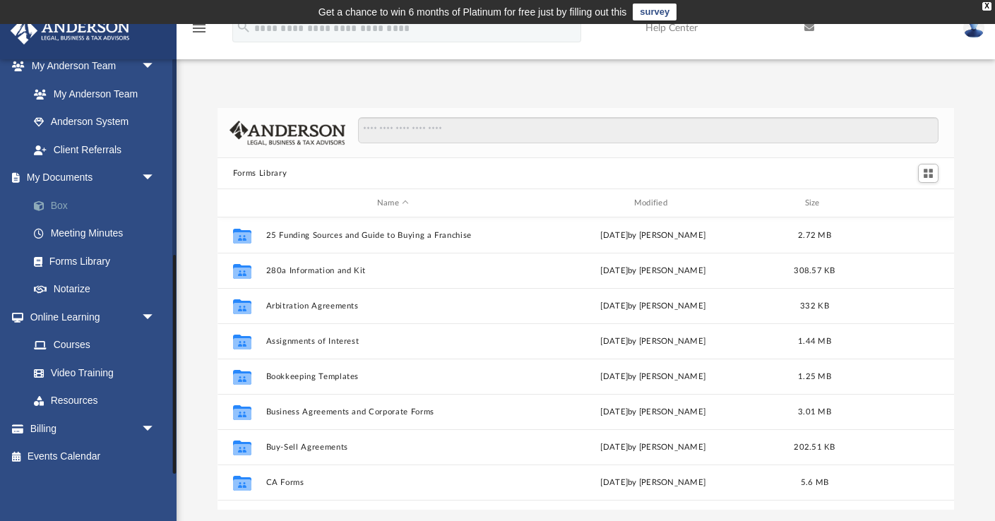
scroll to position [321, 737]
click at [74, 203] on link "Box" at bounding box center [98, 205] width 157 height 28
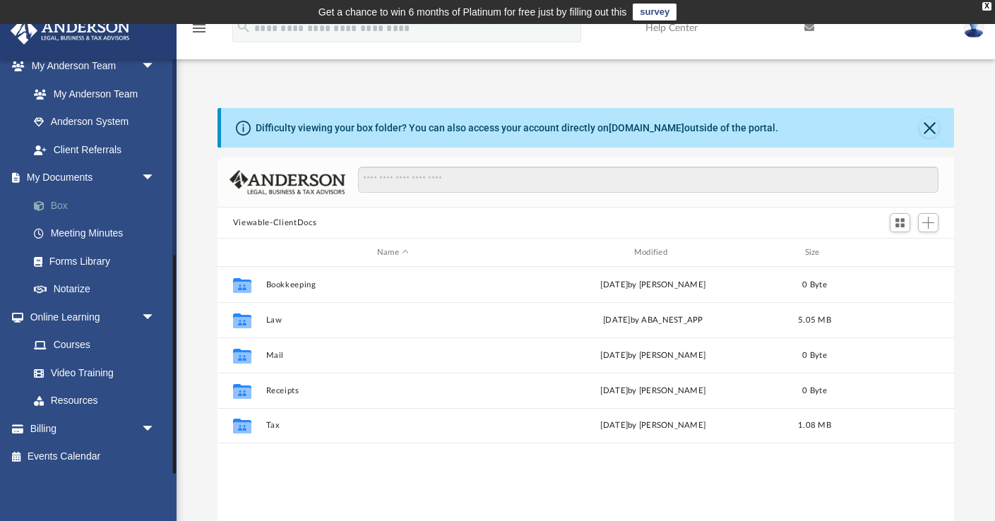
scroll to position [321, 737]
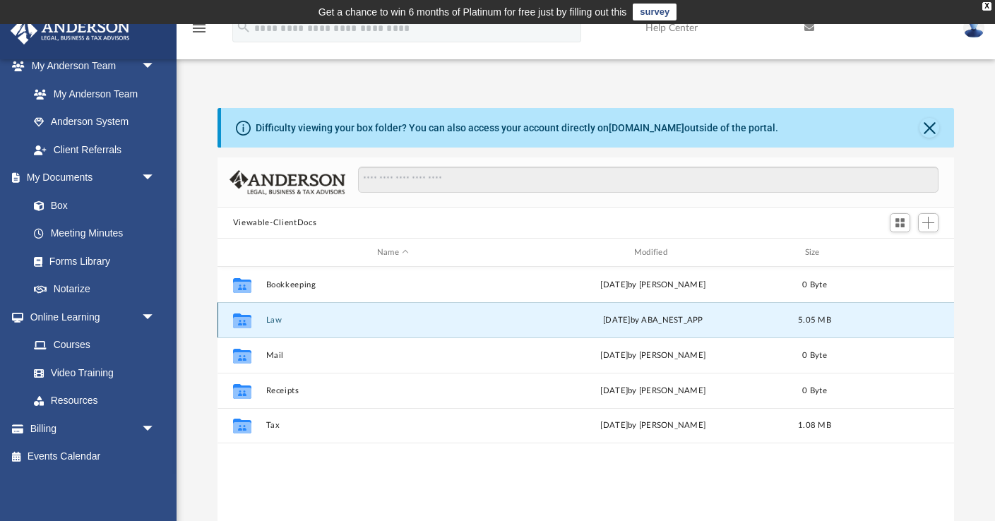
click at [275, 321] on button "Law" at bounding box center [393, 320] width 254 height 9
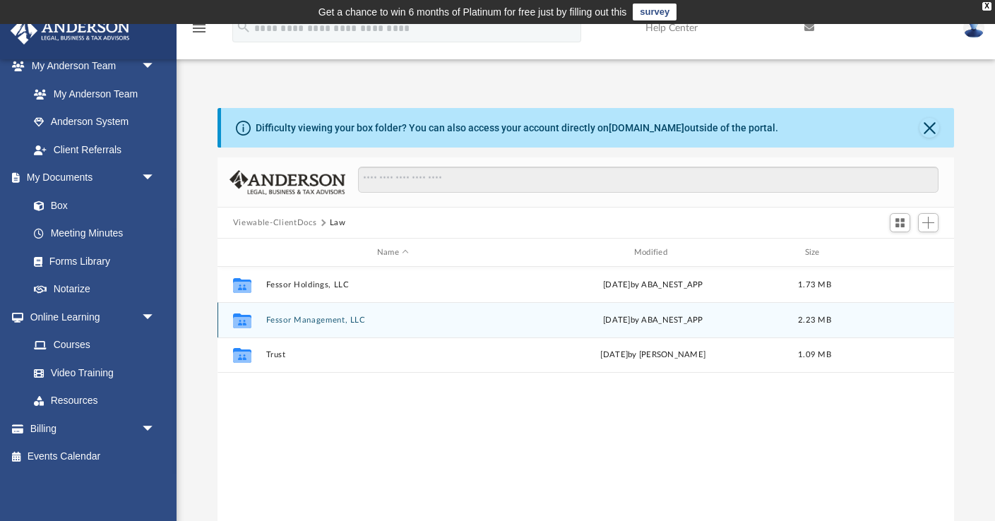
click at [323, 321] on button "Fessor Management, LLC" at bounding box center [393, 320] width 254 height 9
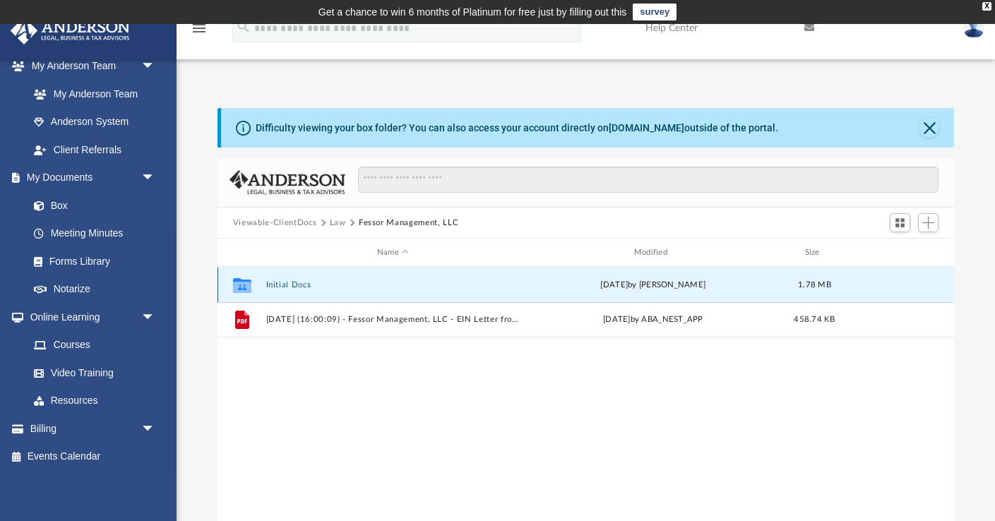
click at [294, 283] on button "Initial Docs" at bounding box center [393, 284] width 254 height 9
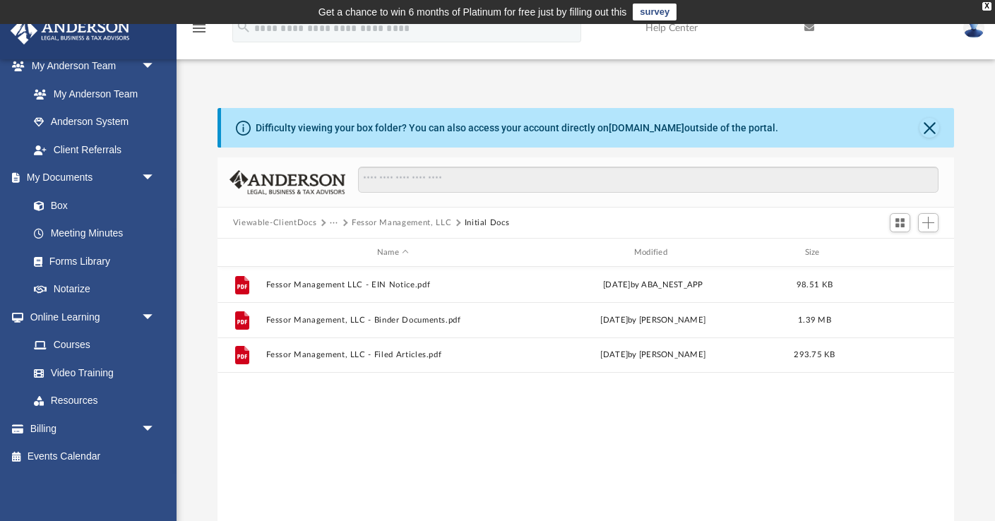
click at [400, 225] on button "Fessor Management, LLC" at bounding box center [402, 223] width 100 height 13
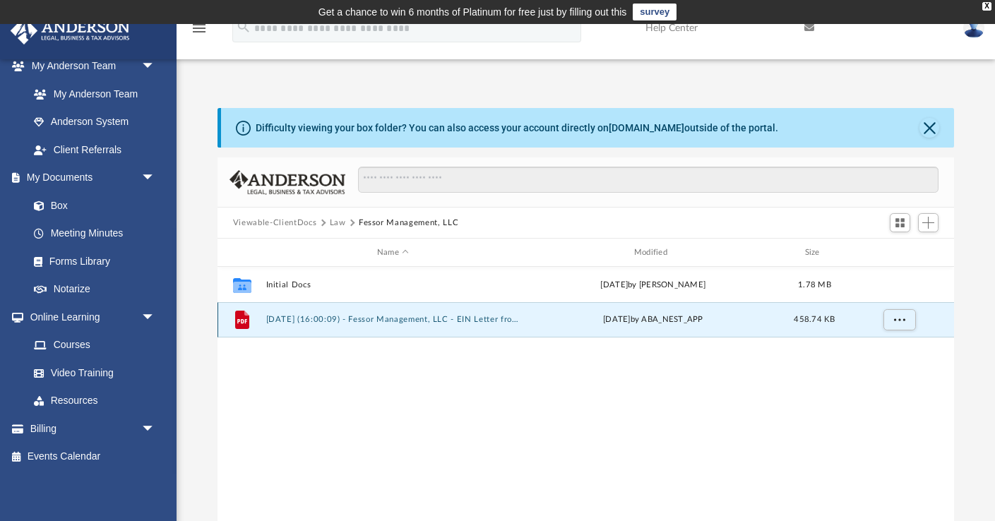
click at [297, 319] on button "[DATE] (16:00:09) - Fessor Management, LLC - EIN Letter from IRS.pdf" at bounding box center [393, 319] width 254 height 9
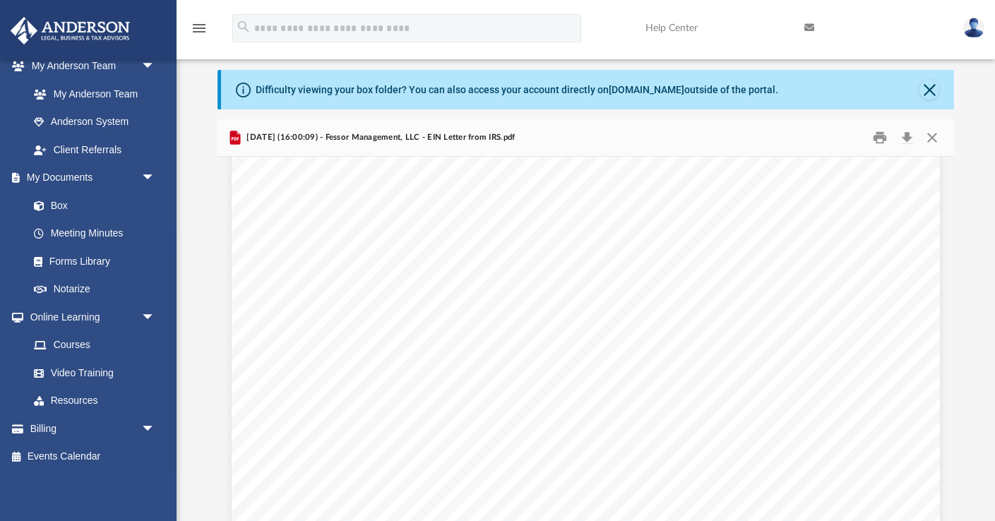
scroll to position [76, 0]
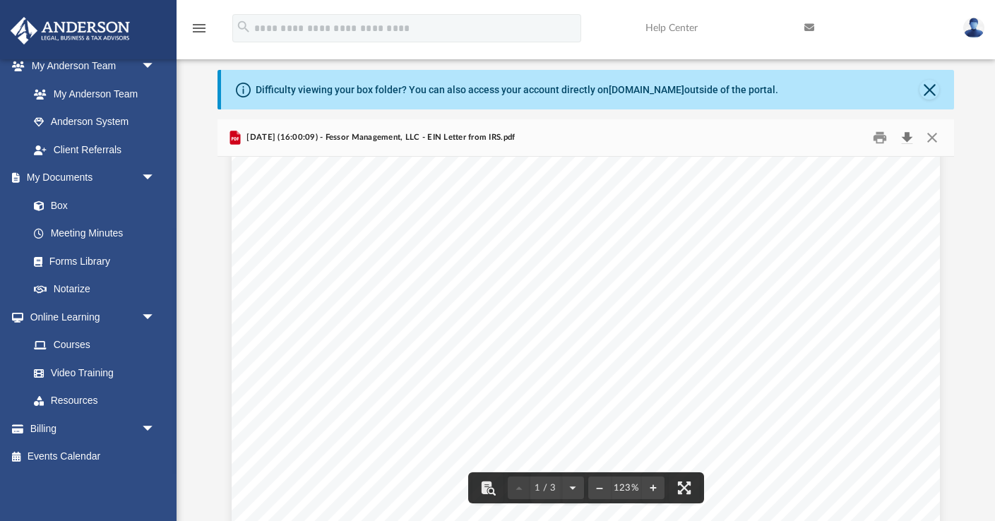
click at [911, 138] on button "Download" at bounding box center [906, 138] width 25 height 22
